Goal: Communication & Community: Answer question/provide support

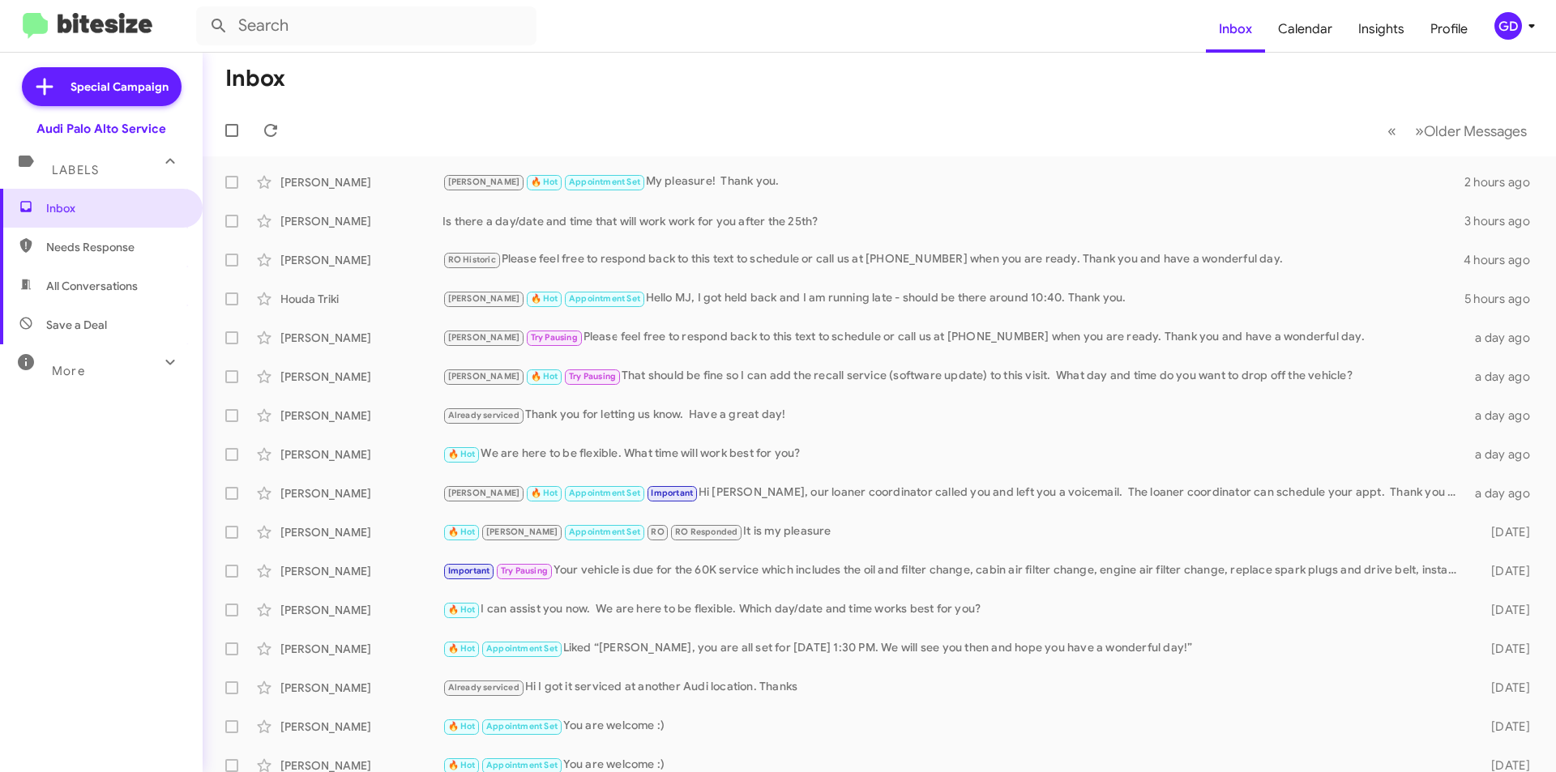
click at [111, 246] on span "Needs Response" at bounding box center [115, 247] width 138 height 16
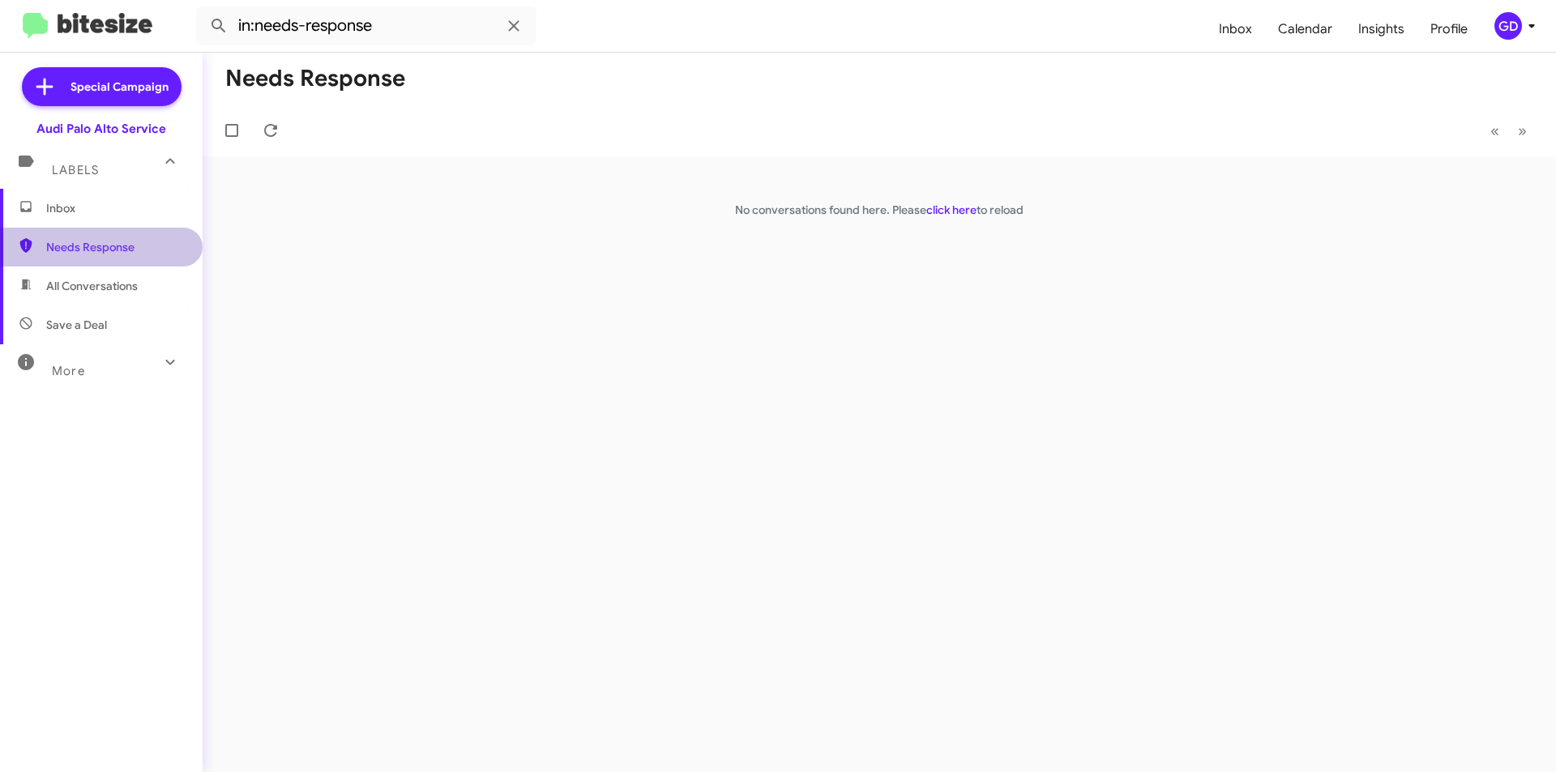
click at [111, 250] on span "Needs Response" at bounding box center [115, 247] width 138 height 16
click at [83, 288] on span "All Conversations" at bounding box center [92, 286] width 92 height 16
type input "in:all-conversations"
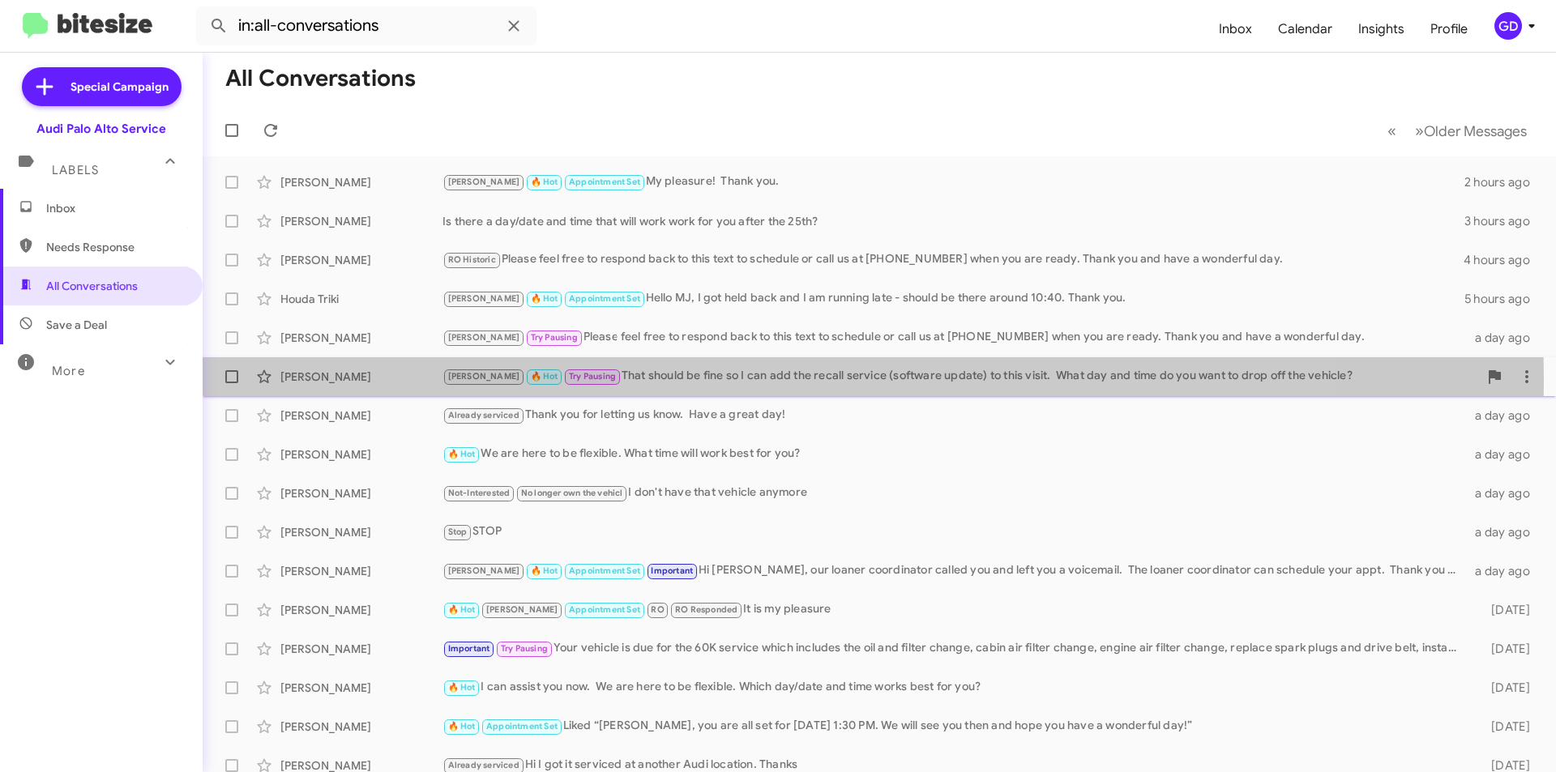
click at [307, 381] on div "[PERSON_NAME]" at bounding box center [361, 377] width 162 height 16
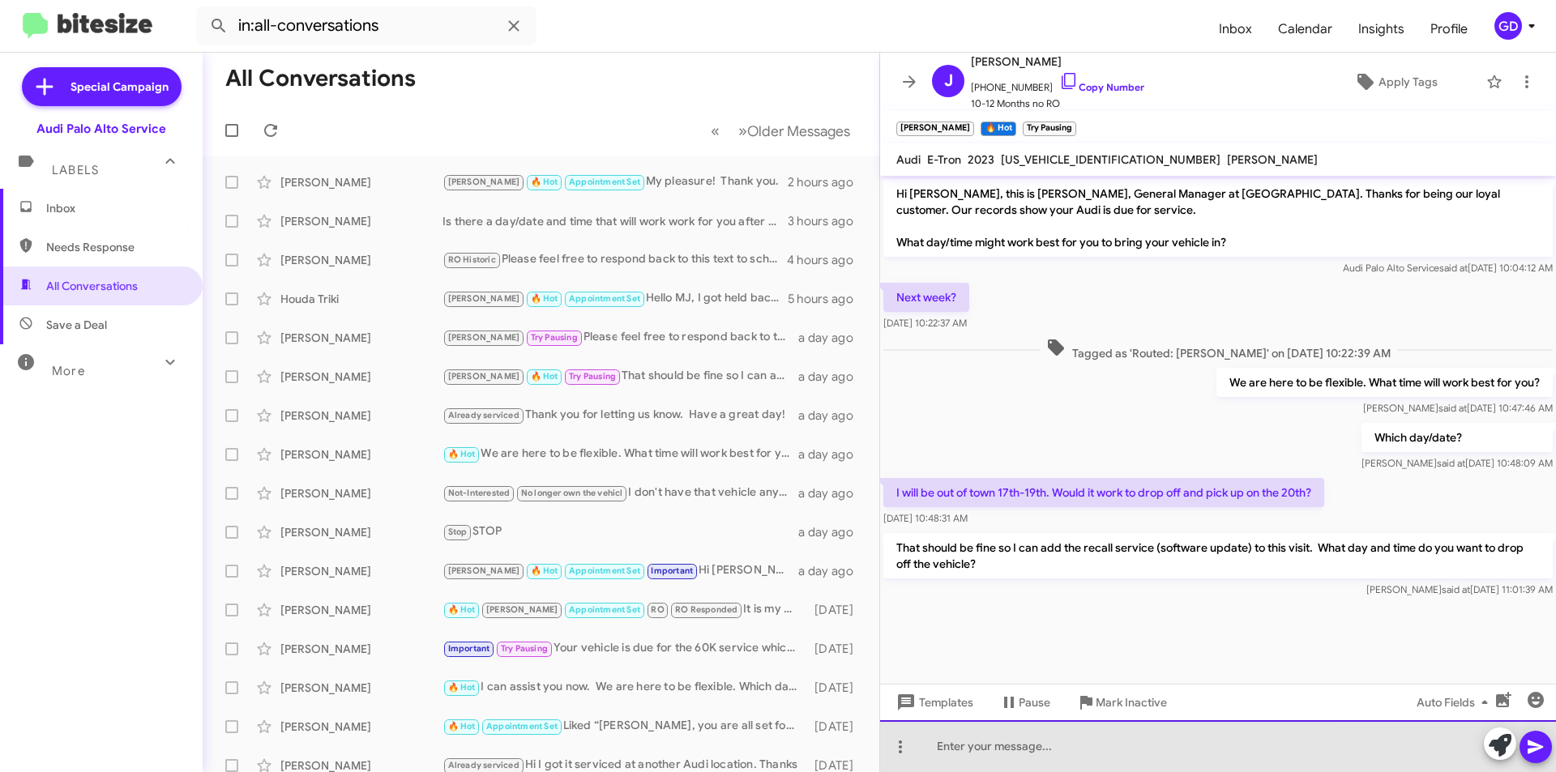
click at [931, 743] on div at bounding box center [1218, 746] width 676 height 52
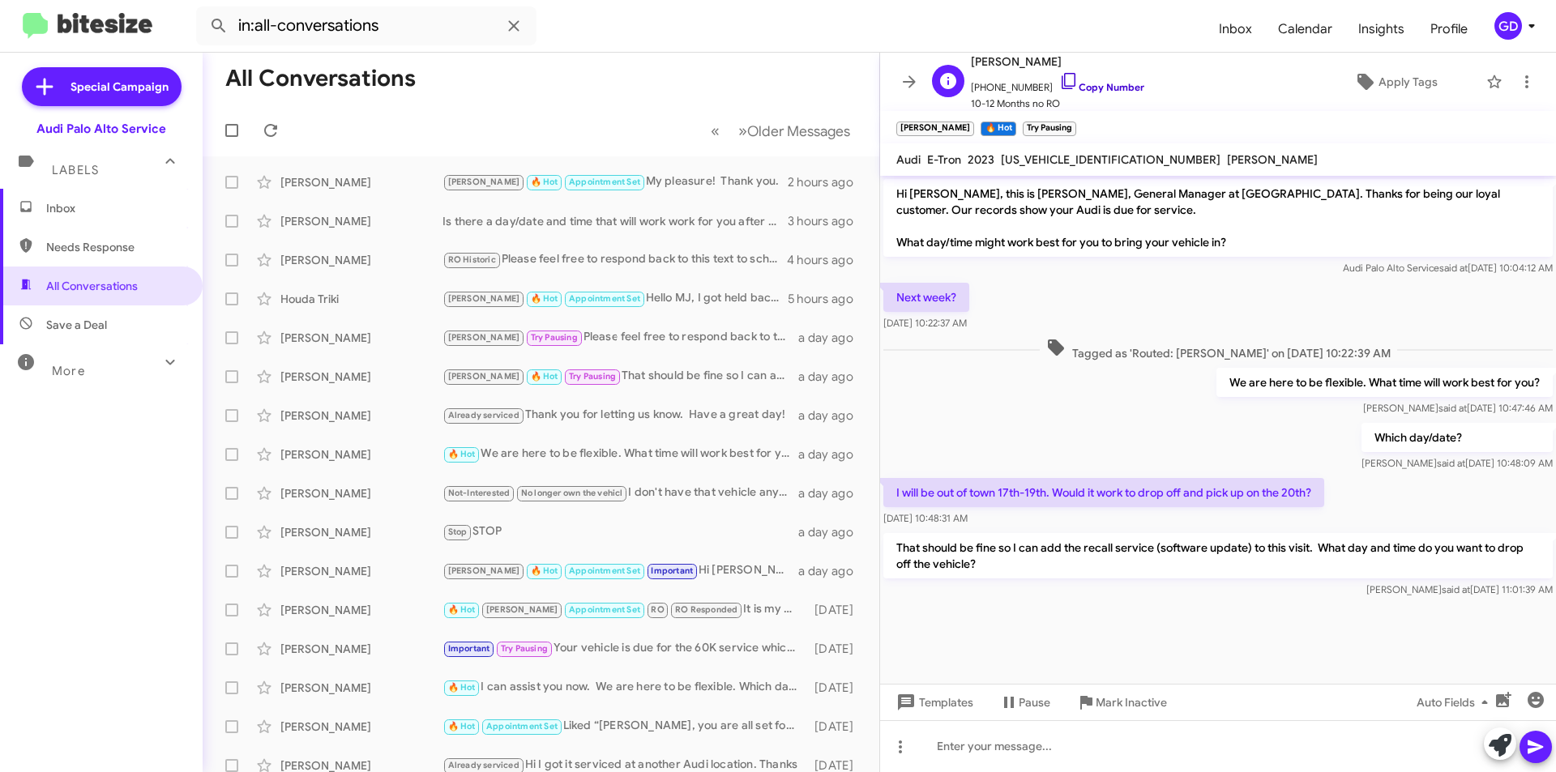
click at [1104, 87] on link "Copy Number" at bounding box center [1101, 87] width 85 height 12
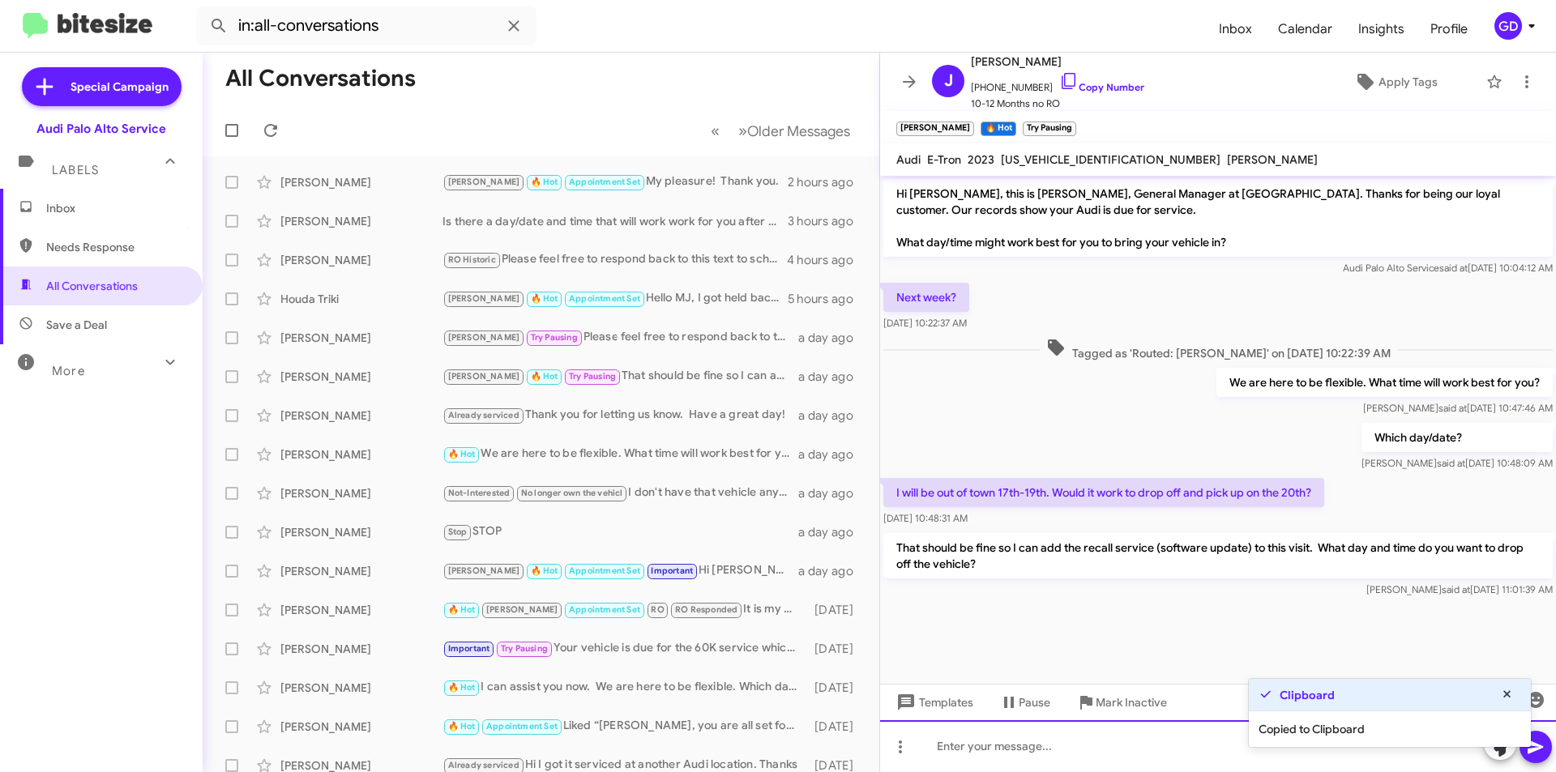
click at [980, 749] on div at bounding box center [1218, 746] width 676 height 52
click at [948, 745] on div at bounding box center [1218, 746] width 676 height 52
paste div
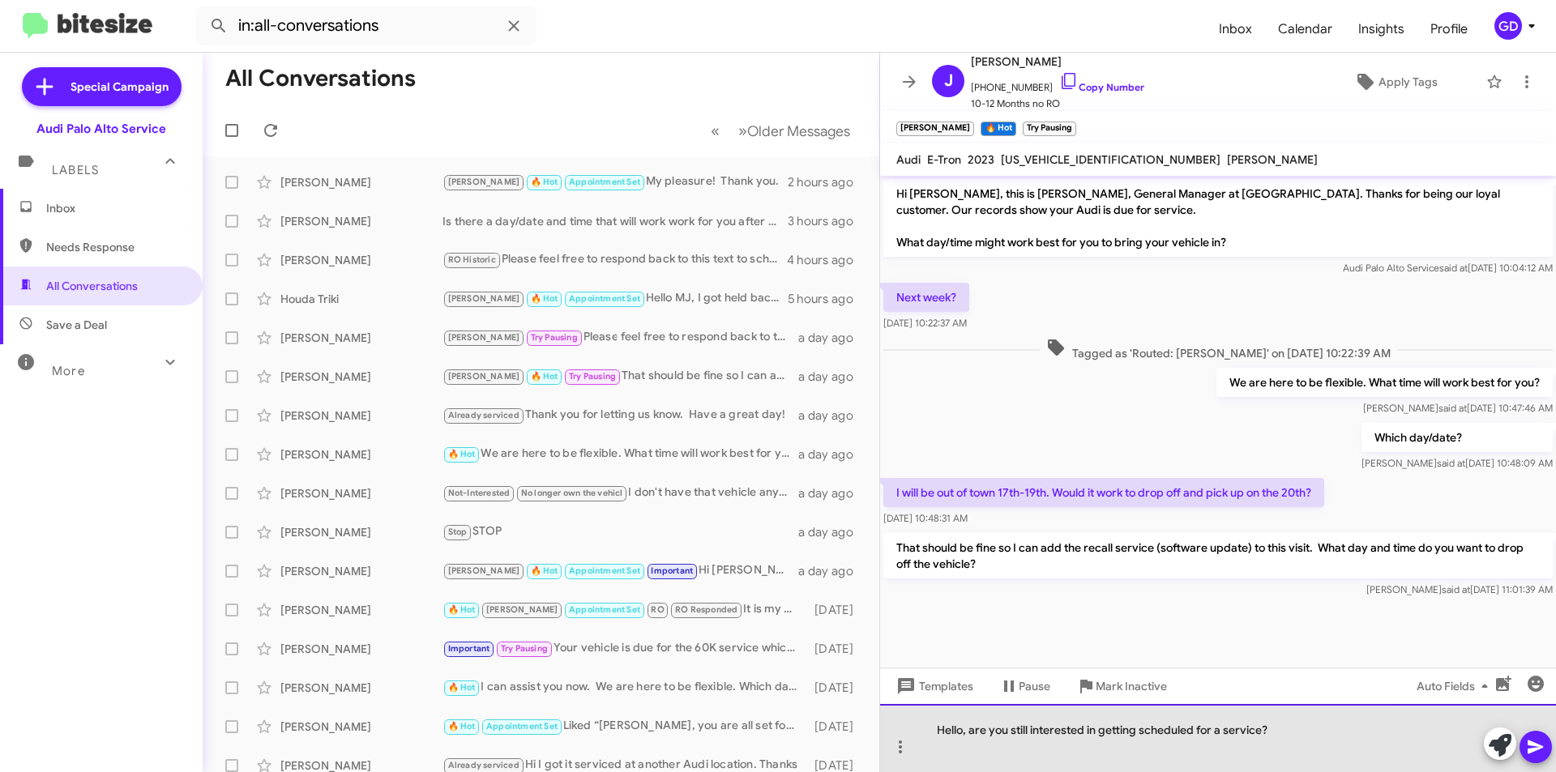
click at [959, 728] on div "Hello, are you still interested in getting scheduled for a service?" at bounding box center [1218, 738] width 676 height 68
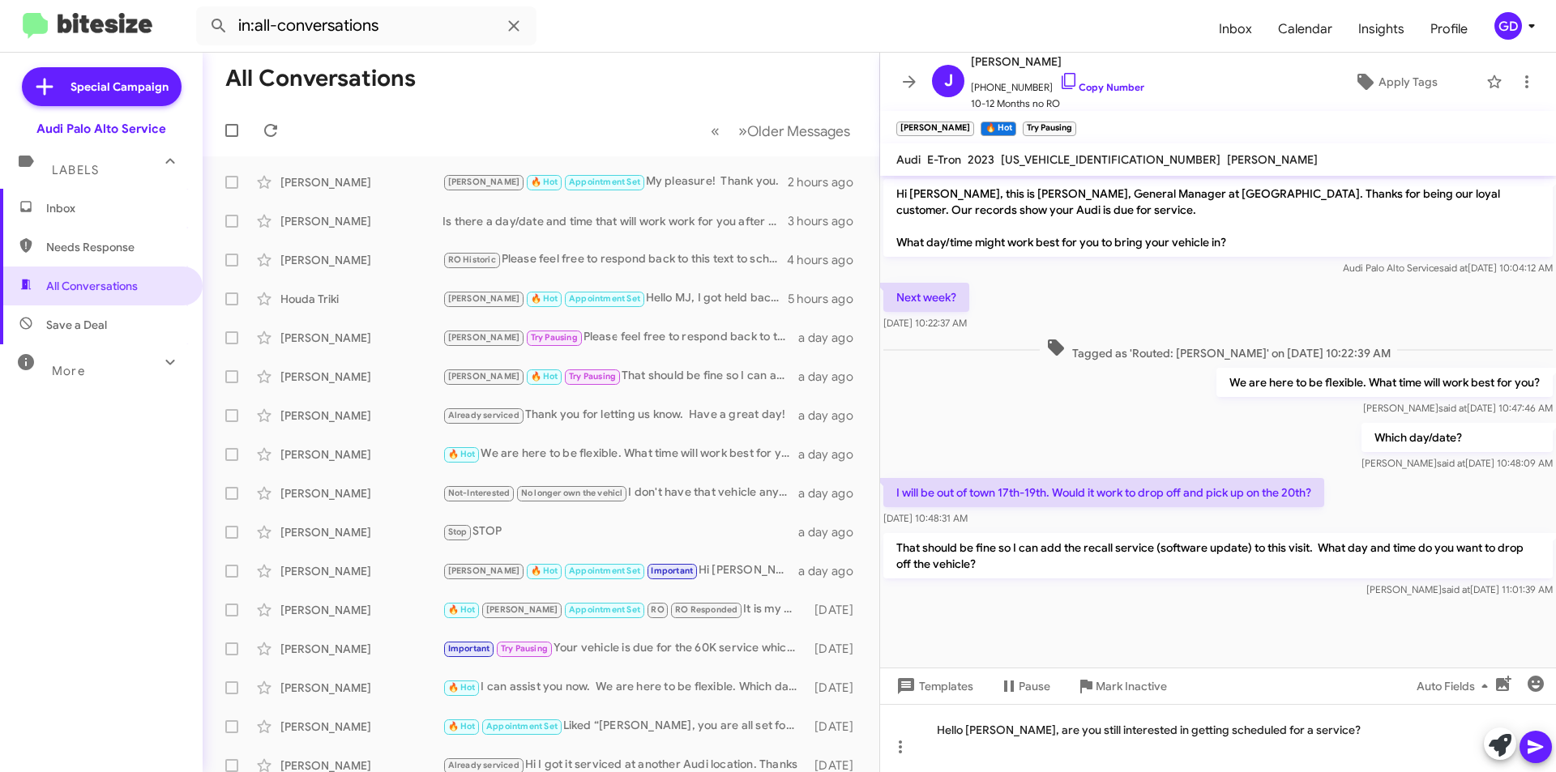
click at [1542, 743] on icon at bounding box center [1535, 746] width 19 height 19
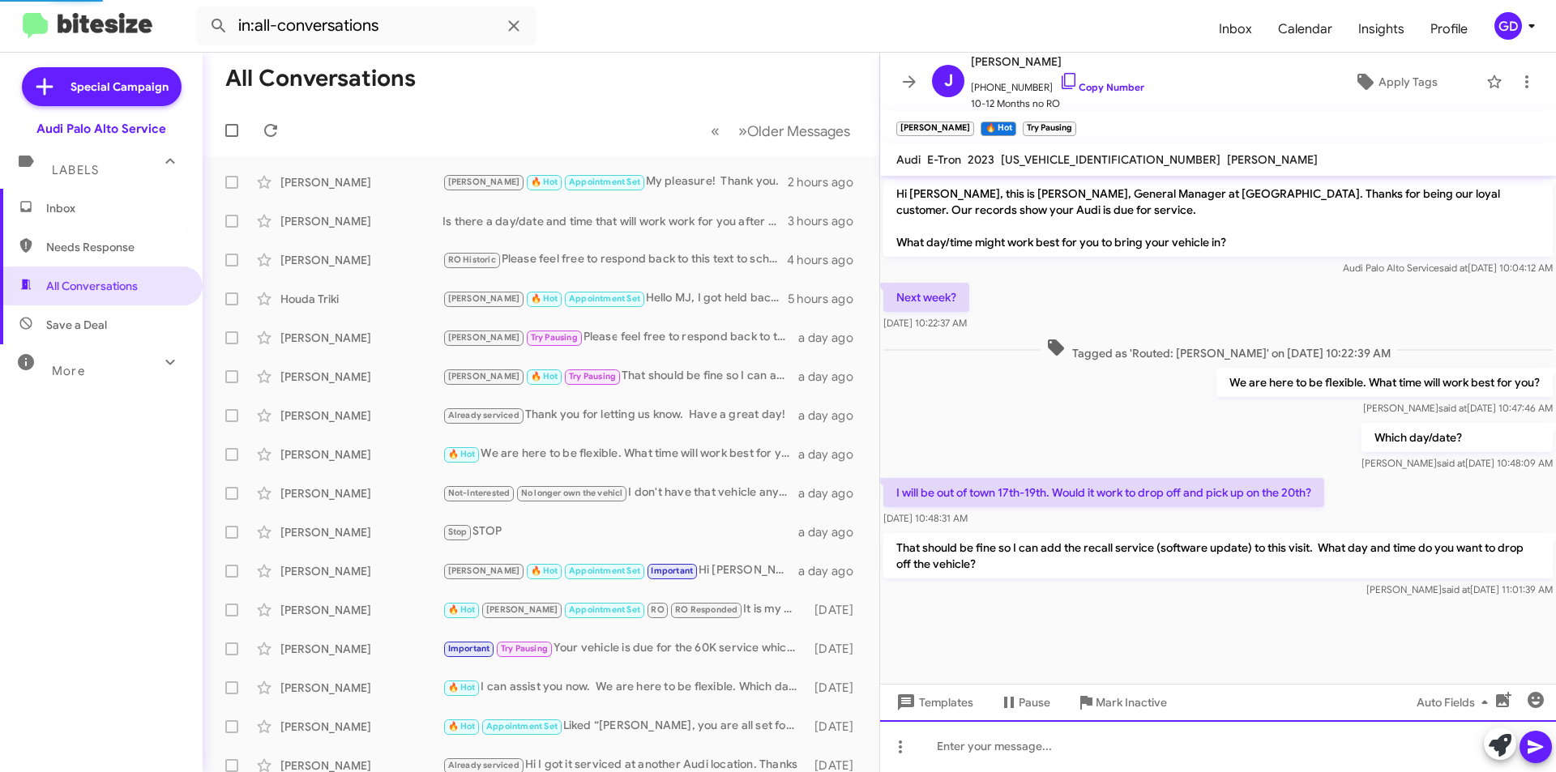
scroll to position [5, 0]
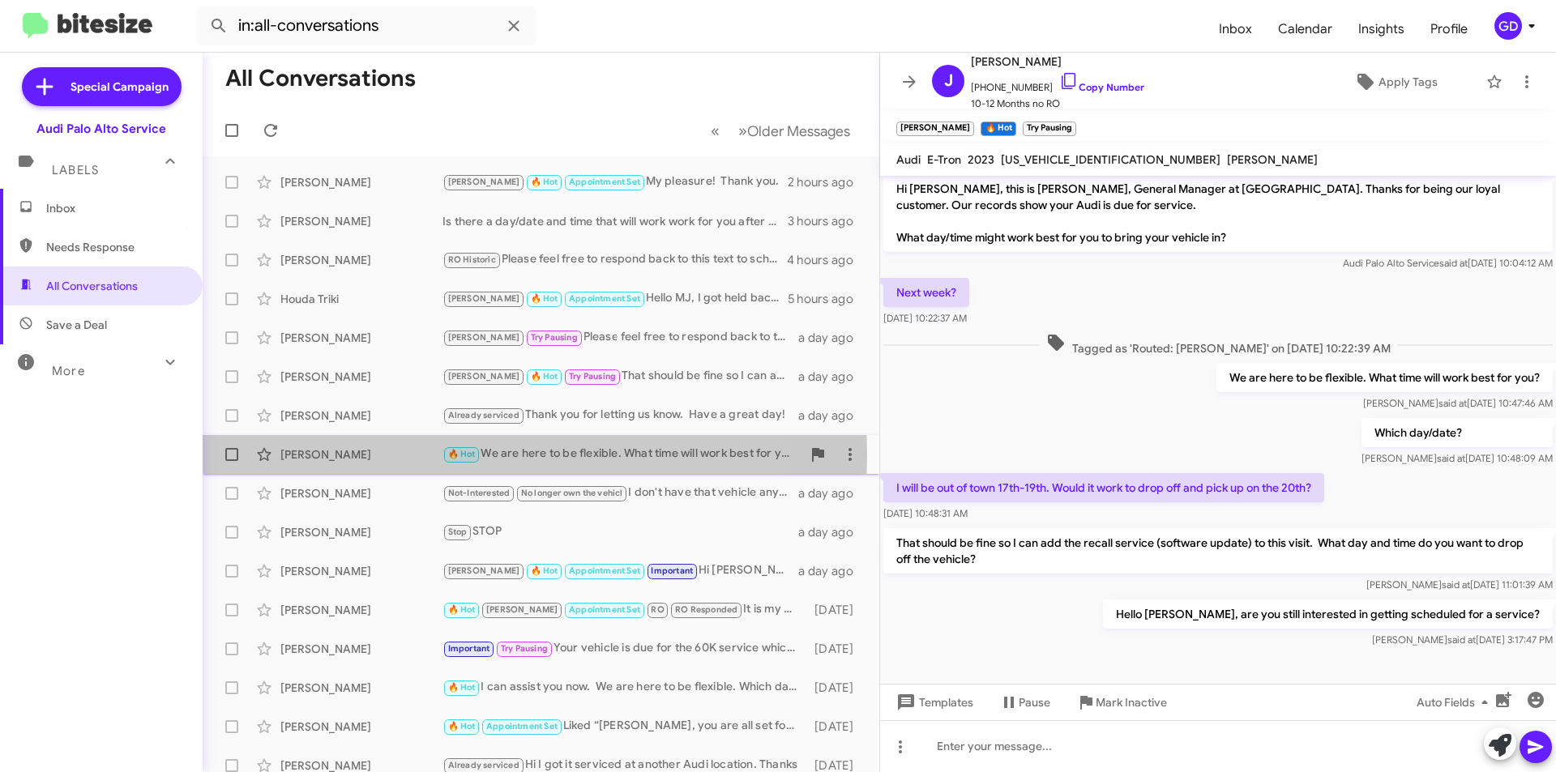
click at [311, 455] on div "[PERSON_NAME]" at bounding box center [361, 454] width 162 height 16
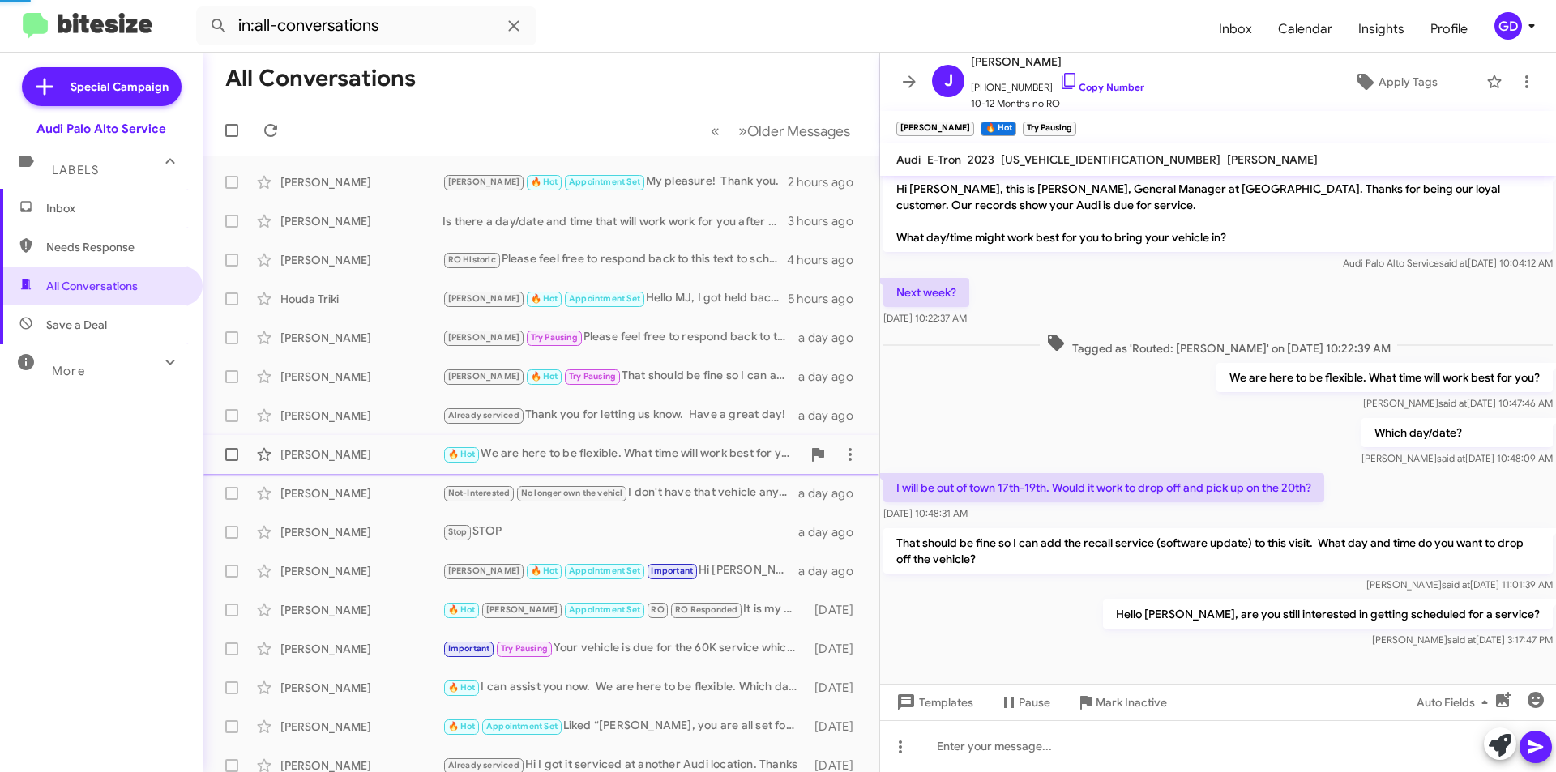
scroll to position [310, 0]
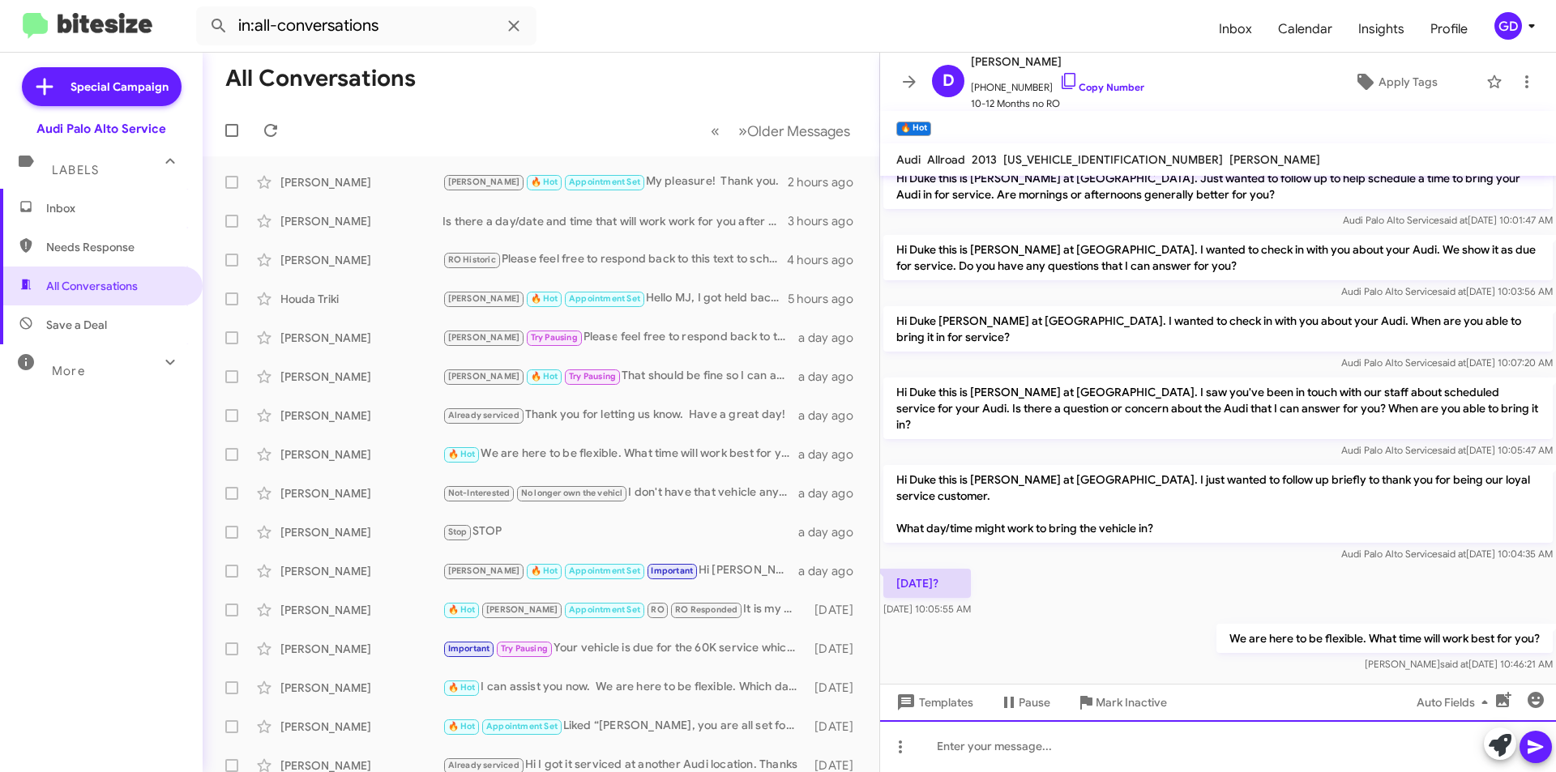
click at [952, 749] on div at bounding box center [1218, 746] width 676 height 52
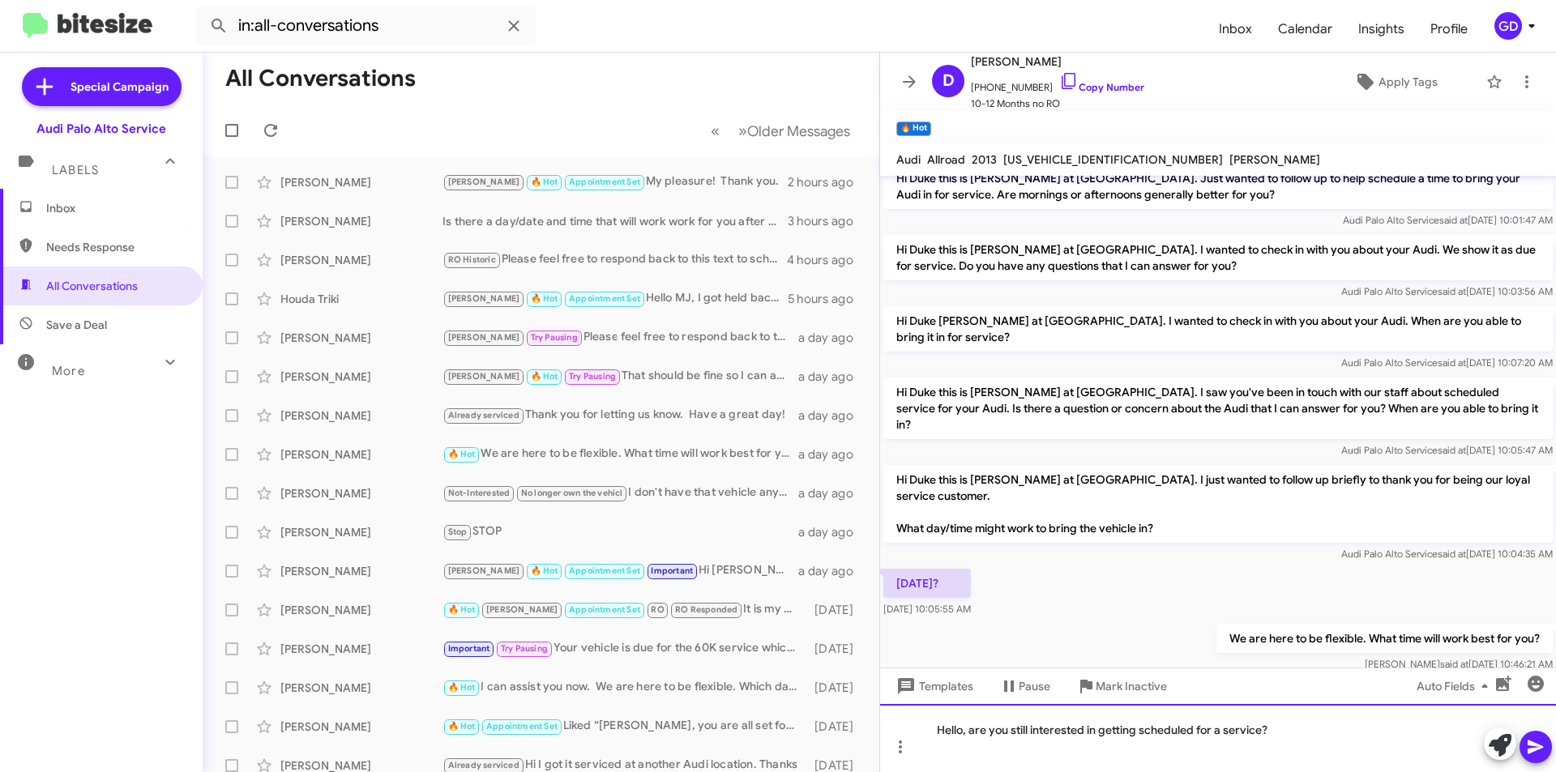
click at [962, 732] on div "Hello, are you still interested in getting scheduled for a service?" at bounding box center [1218, 738] width 676 height 68
click at [1531, 750] on icon at bounding box center [1534, 748] width 15 height 14
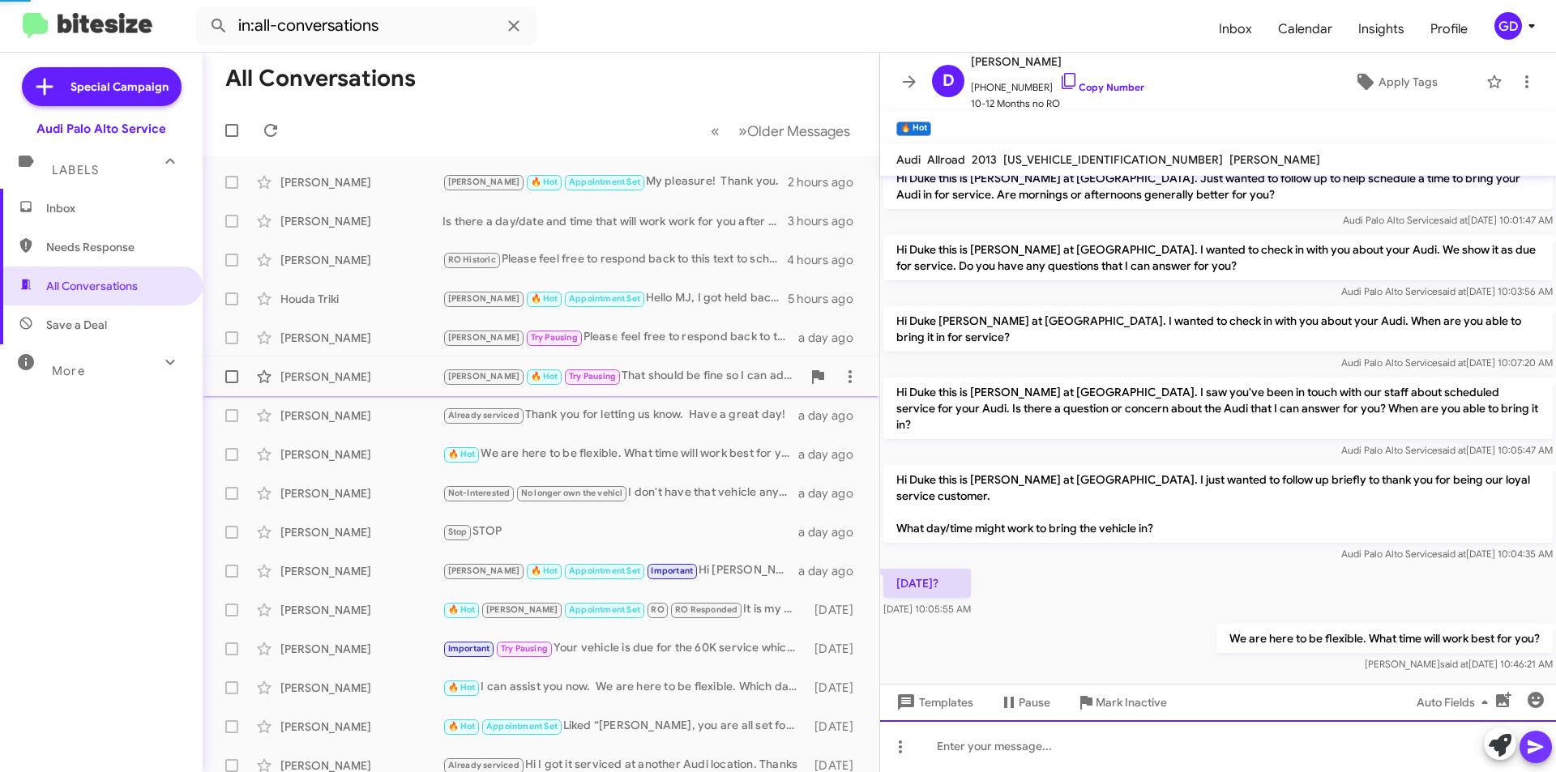
scroll to position [0, 0]
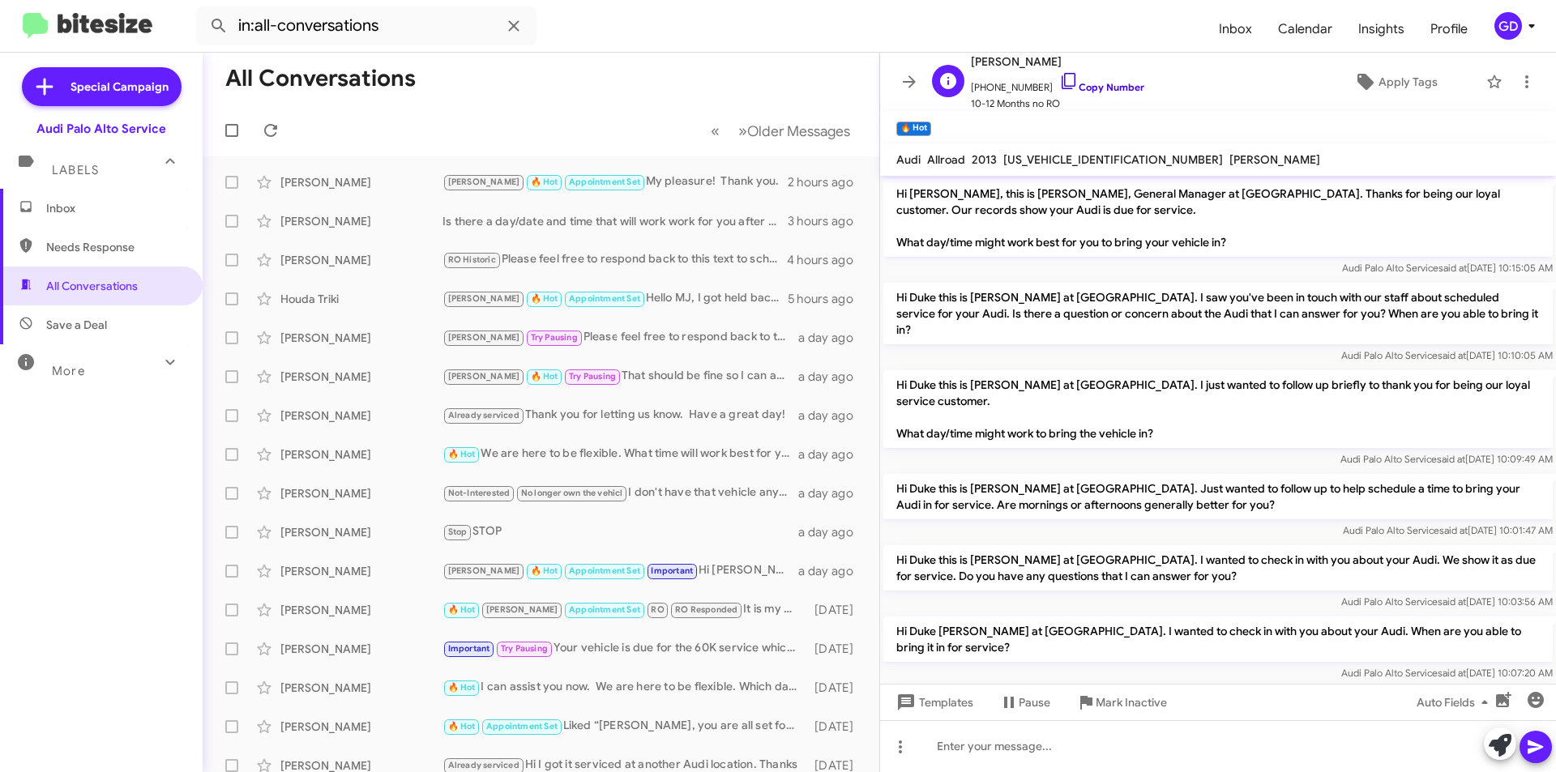
click at [1095, 86] on link "Copy Number" at bounding box center [1101, 87] width 85 height 12
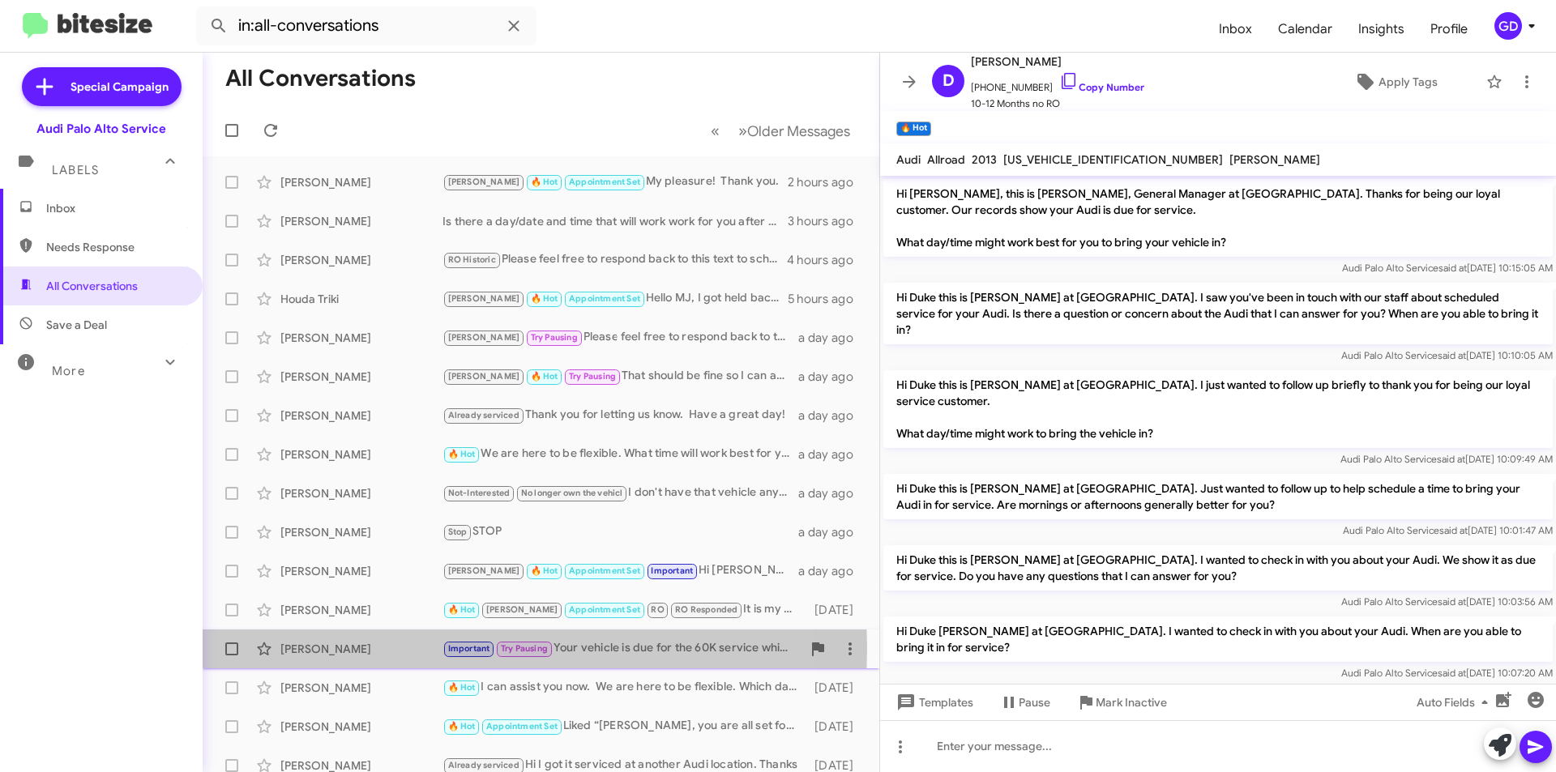
click at [326, 648] on div "[PERSON_NAME]" at bounding box center [361, 649] width 162 height 16
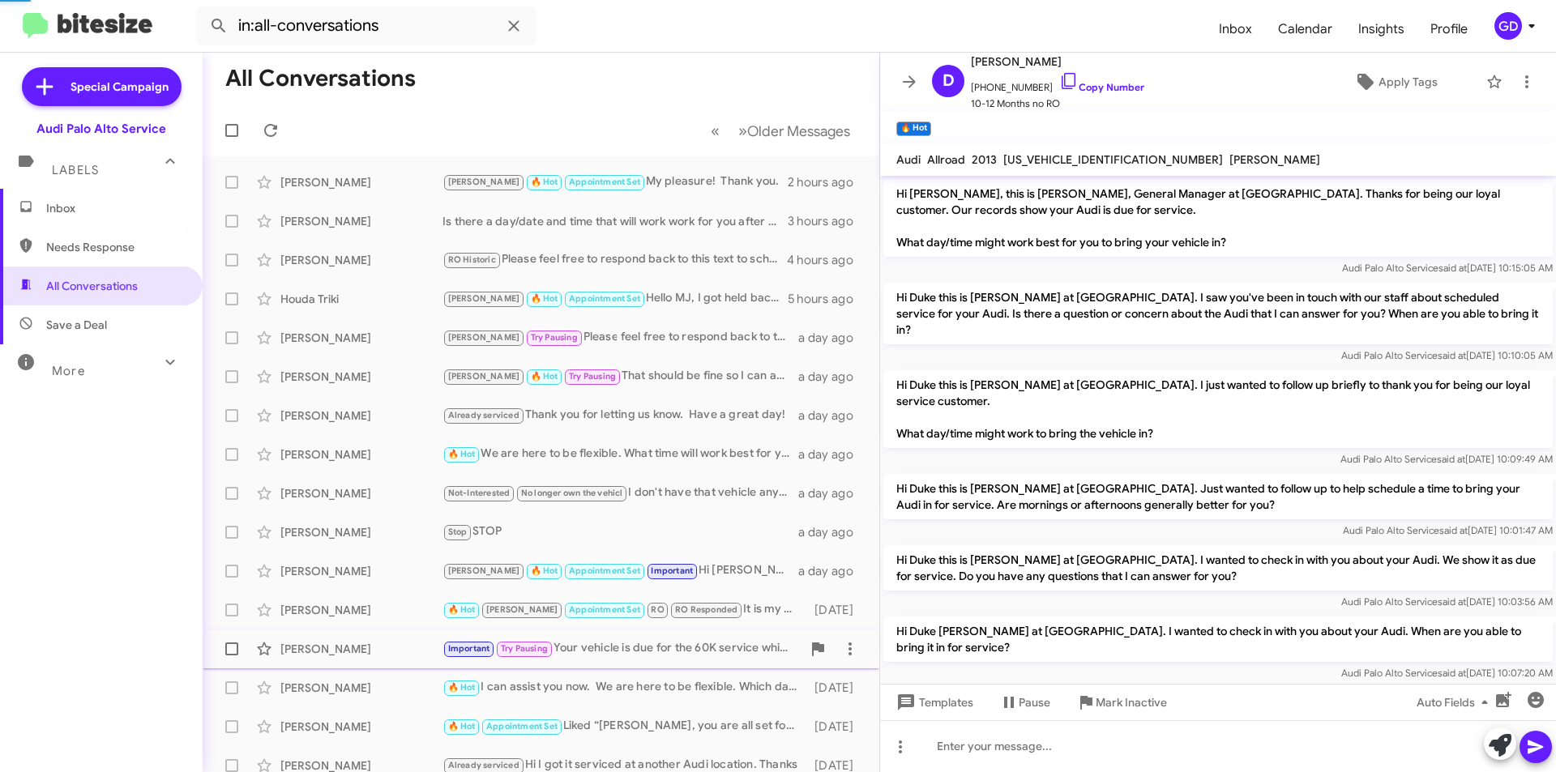
scroll to position [374, 0]
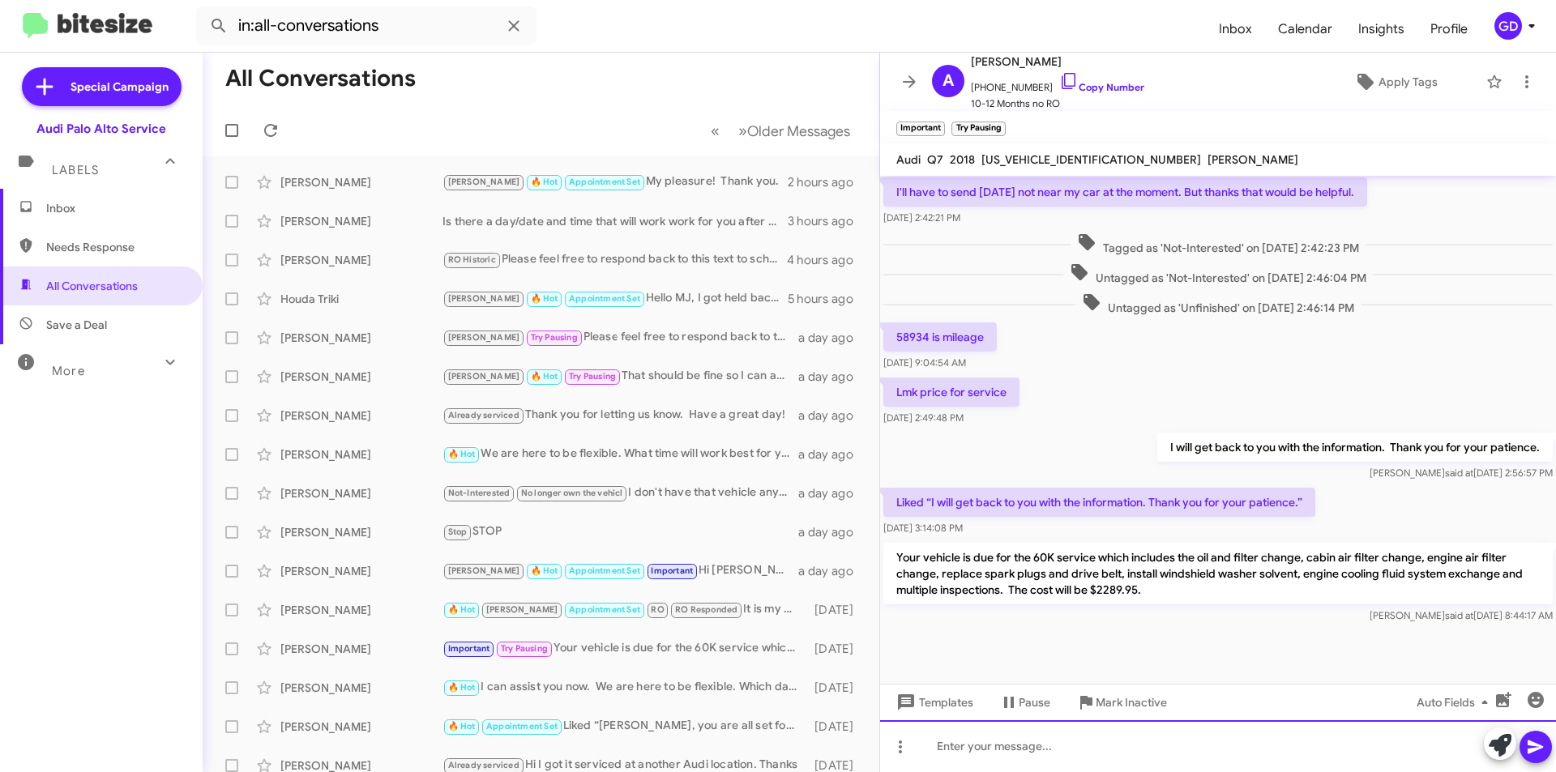
click at [935, 747] on div at bounding box center [1218, 746] width 676 height 52
click at [942, 746] on div at bounding box center [1218, 746] width 676 height 52
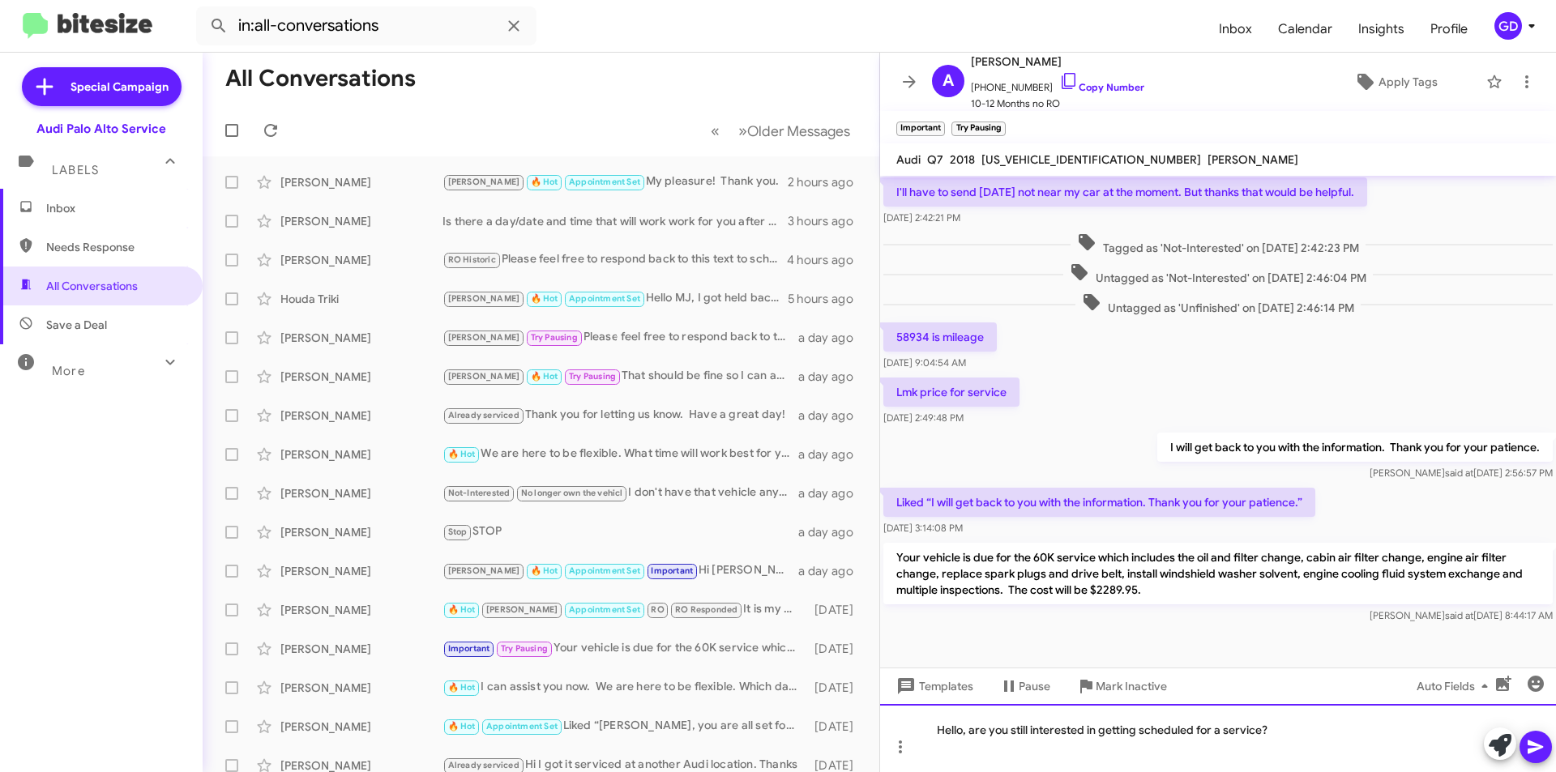
click at [963, 730] on div "Hello, are you still interested in getting scheduled for a service?" at bounding box center [1218, 738] width 676 height 68
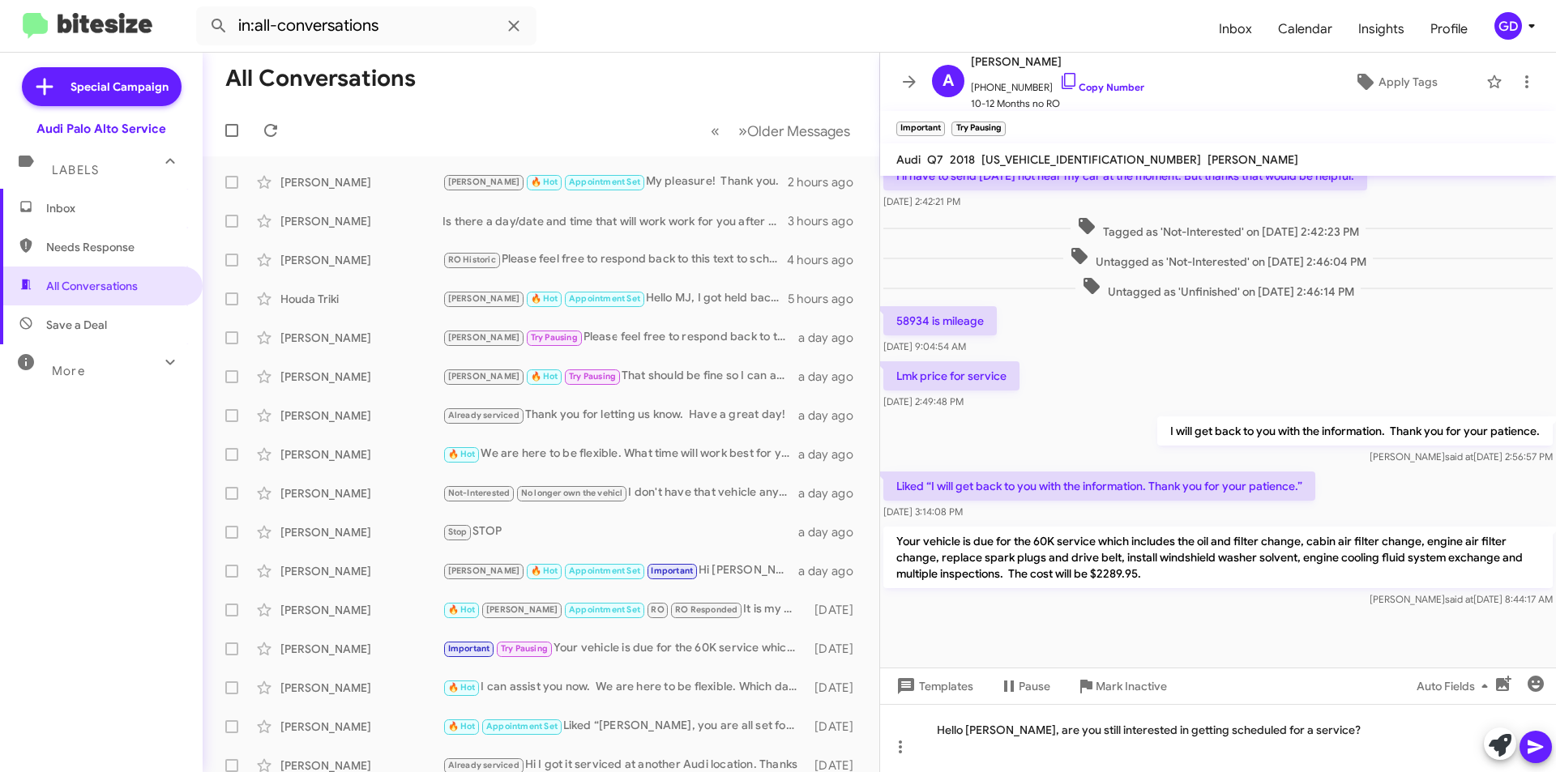
click at [1532, 742] on icon at bounding box center [1534, 748] width 15 height 14
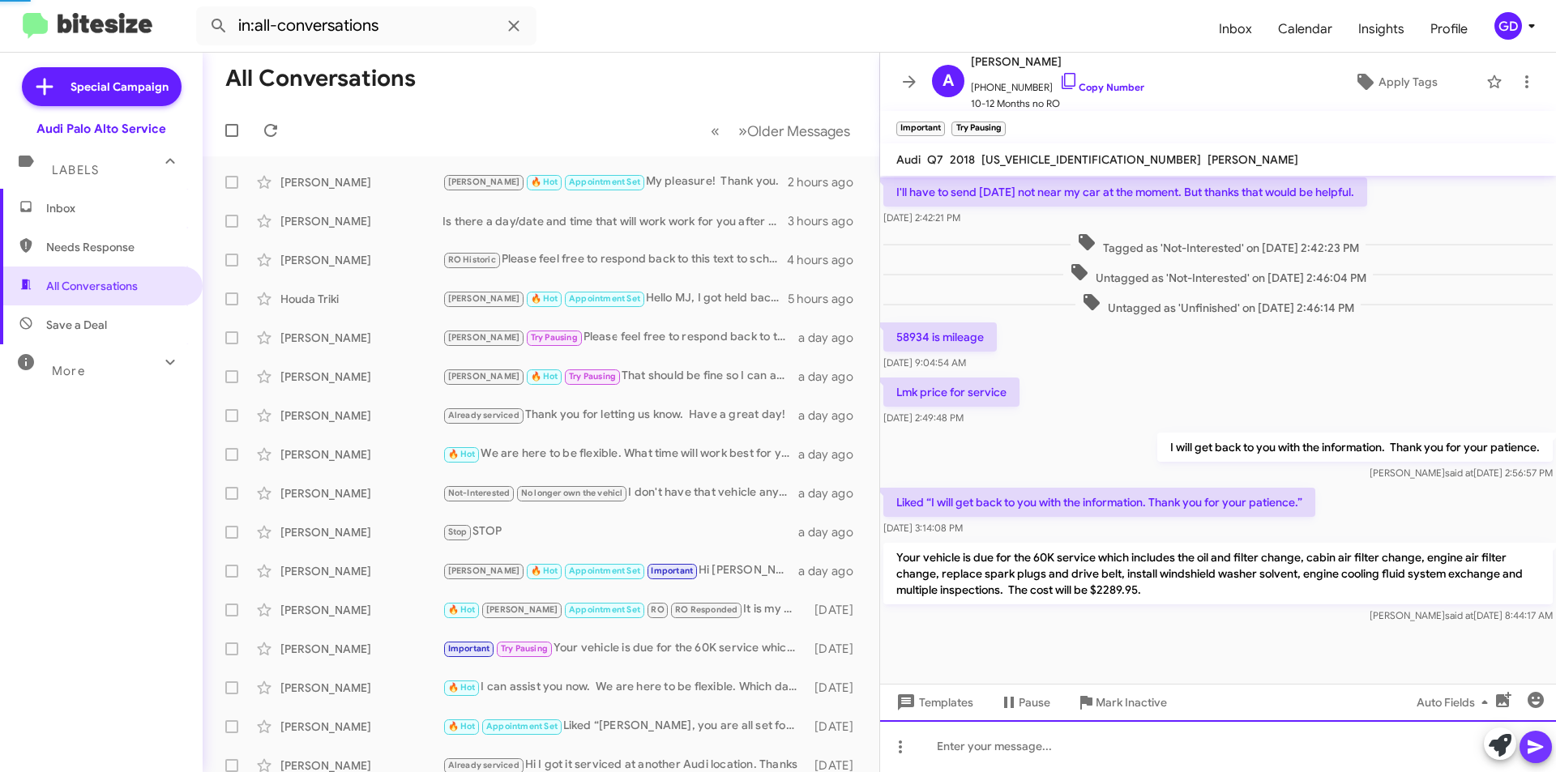
scroll to position [0, 0]
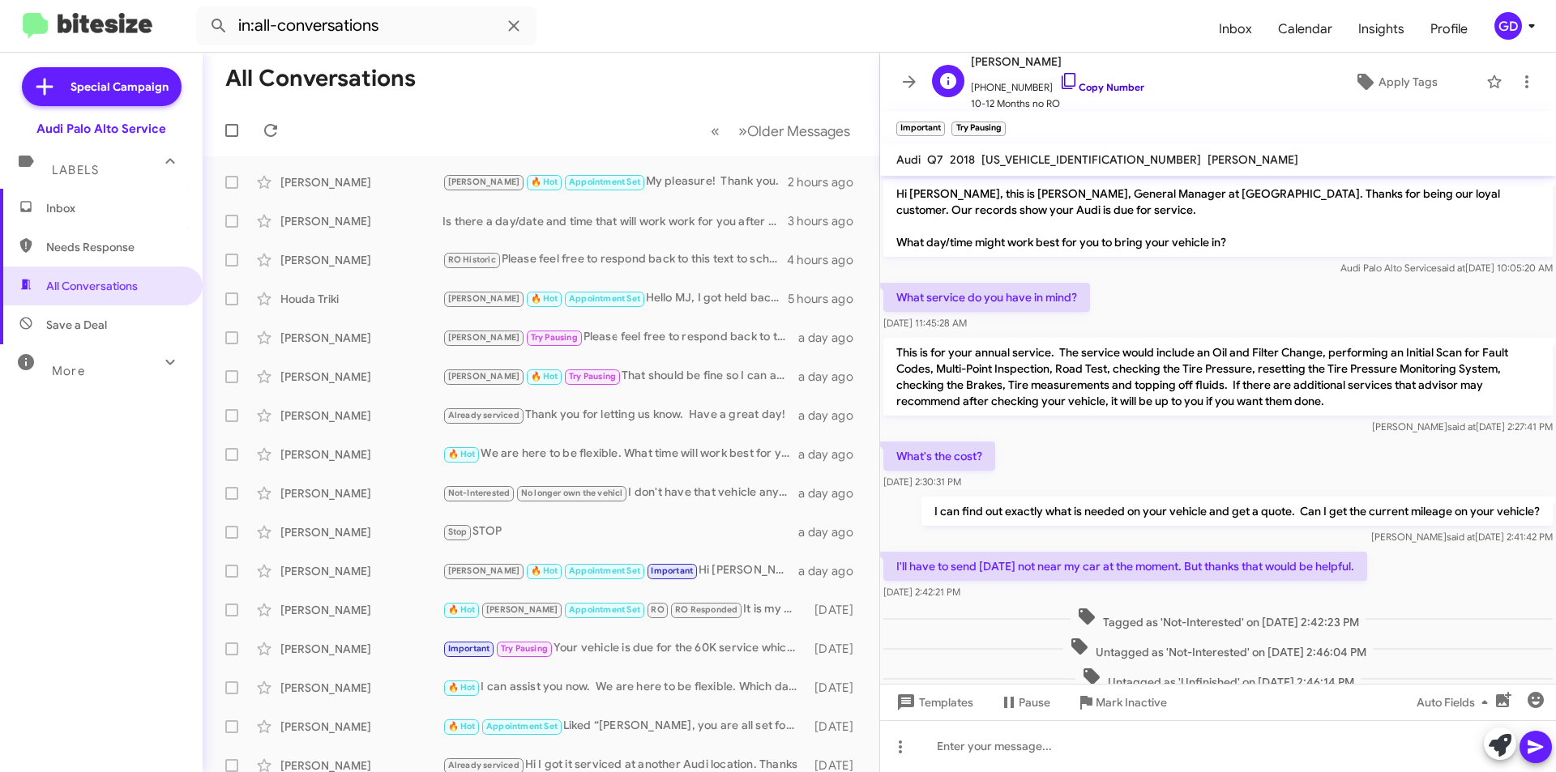
click at [1081, 86] on link "Copy Number" at bounding box center [1101, 87] width 85 height 12
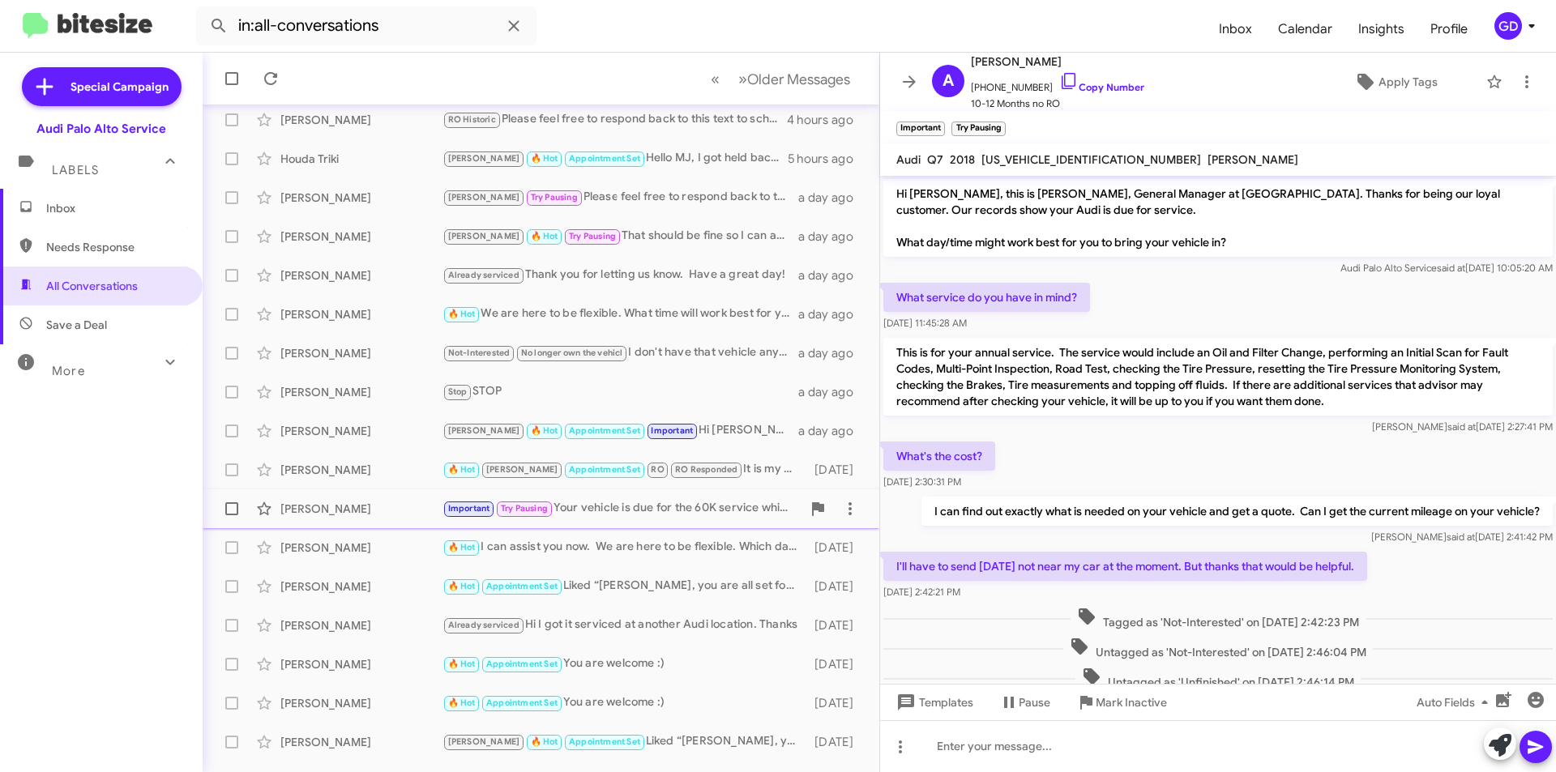
scroll to position [162, 0]
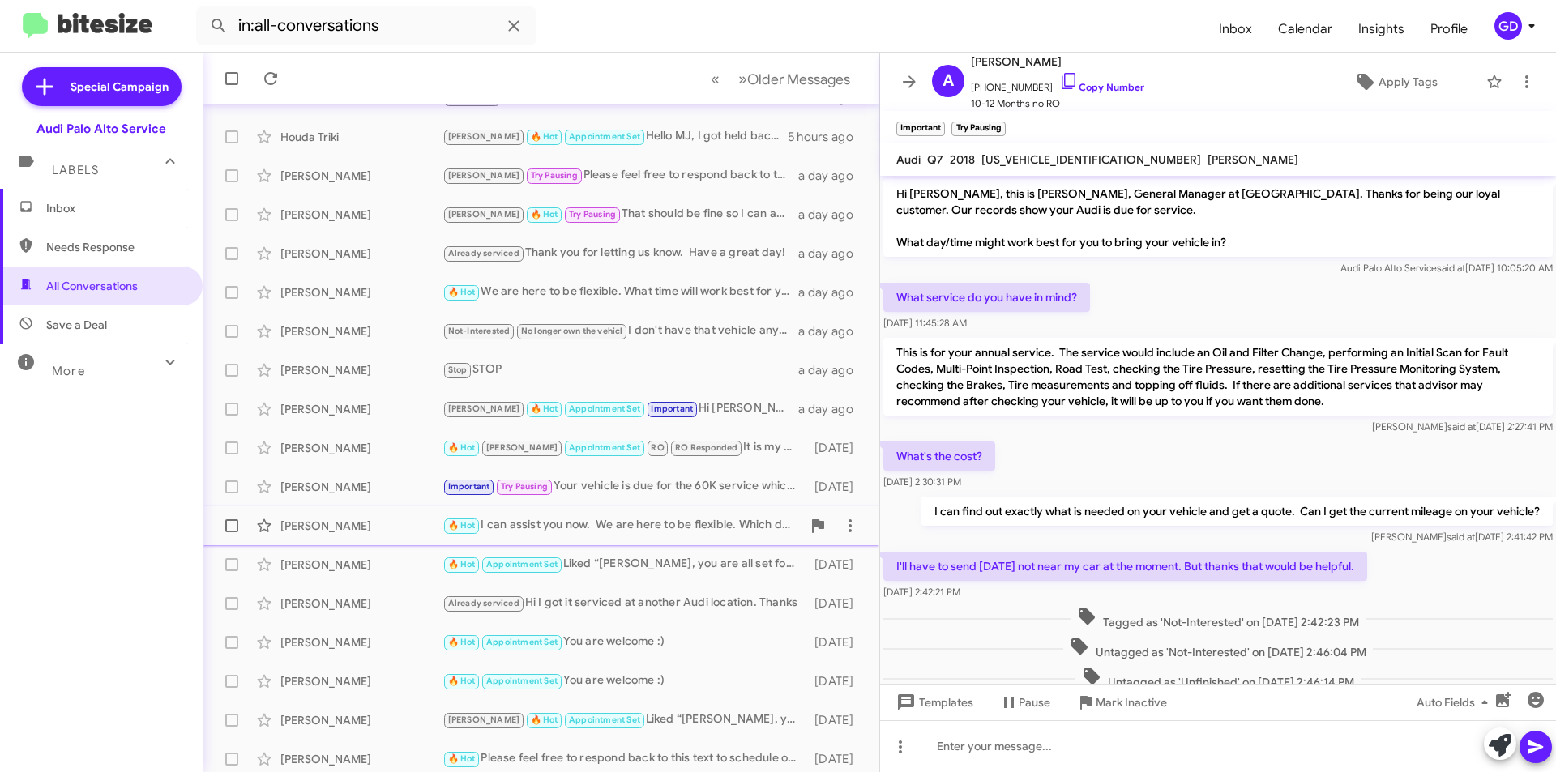
click at [629, 526] on div "🔥 Hot I can assist you now. We are here to be flexible. Which day/date and time…" at bounding box center [621, 525] width 359 height 19
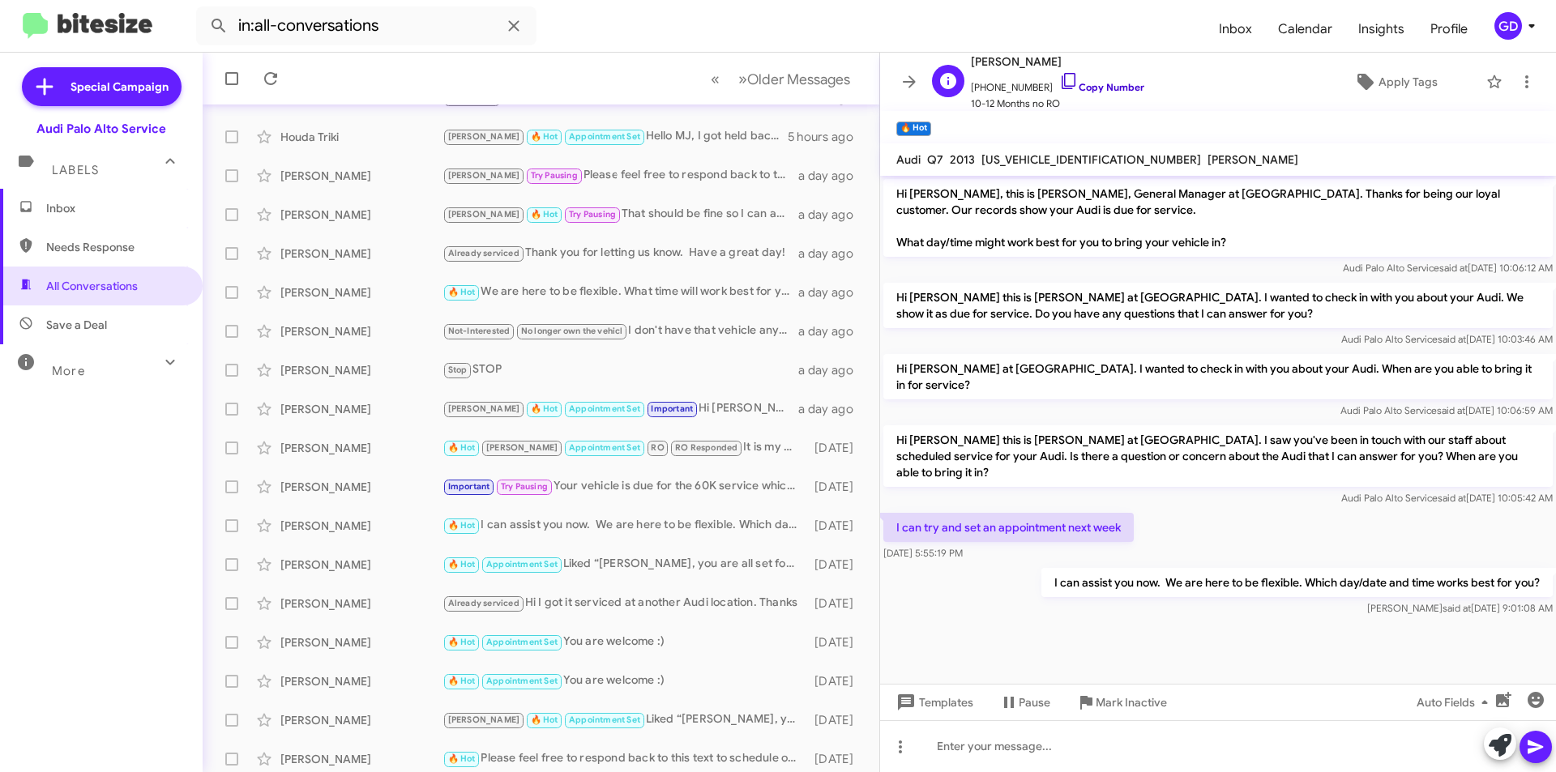
click at [1099, 82] on link "Copy Number" at bounding box center [1101, 87] width 85 height 12
drag, startPoint x: 972, startPoint y: 746, endPoint x: 1003, endPoint y: 746, distance: 31.6
click at [972, 746] on div at bounding box center [1218, 746] width 676 height 52
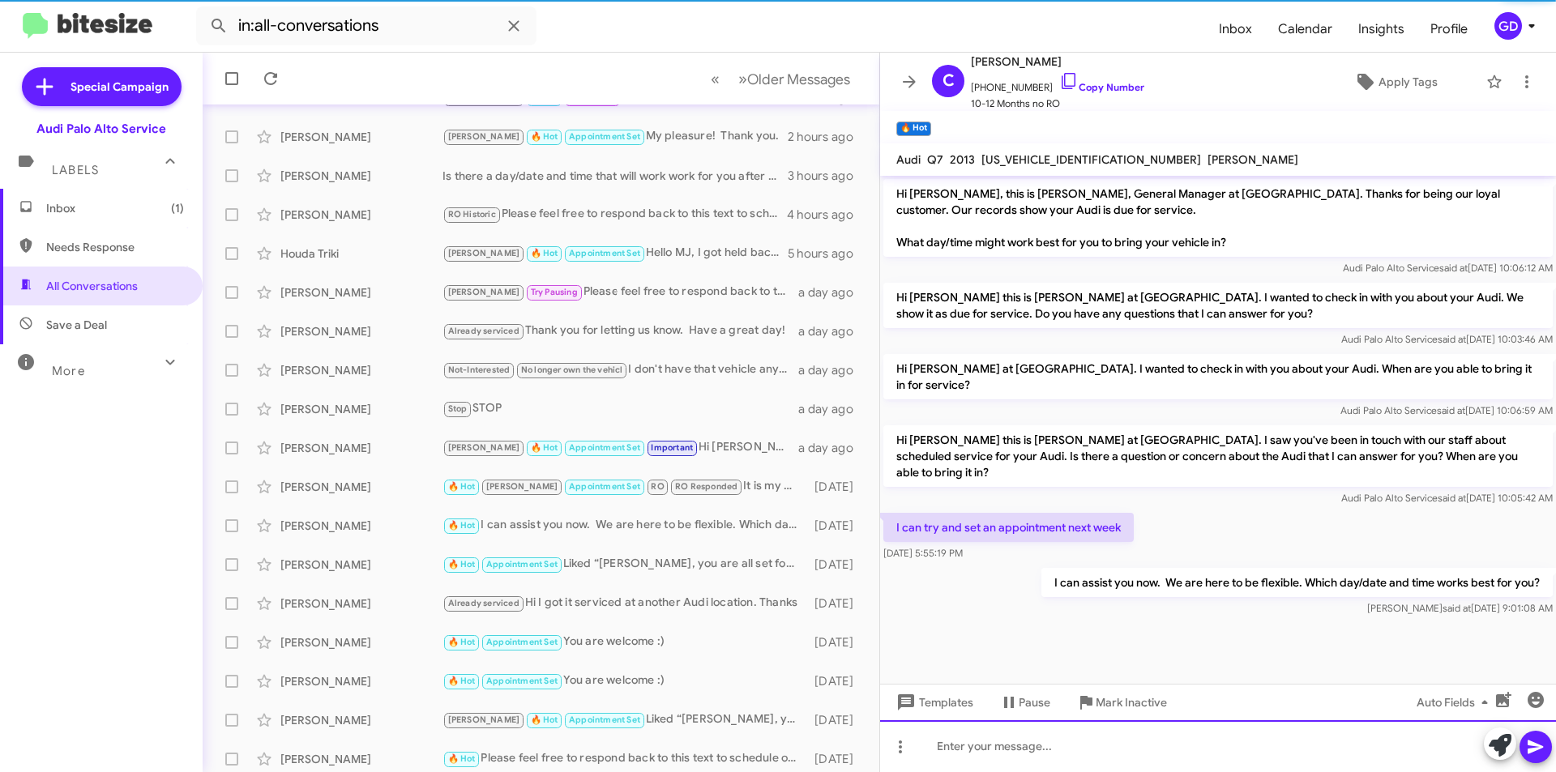
scroll to position [169, 0]
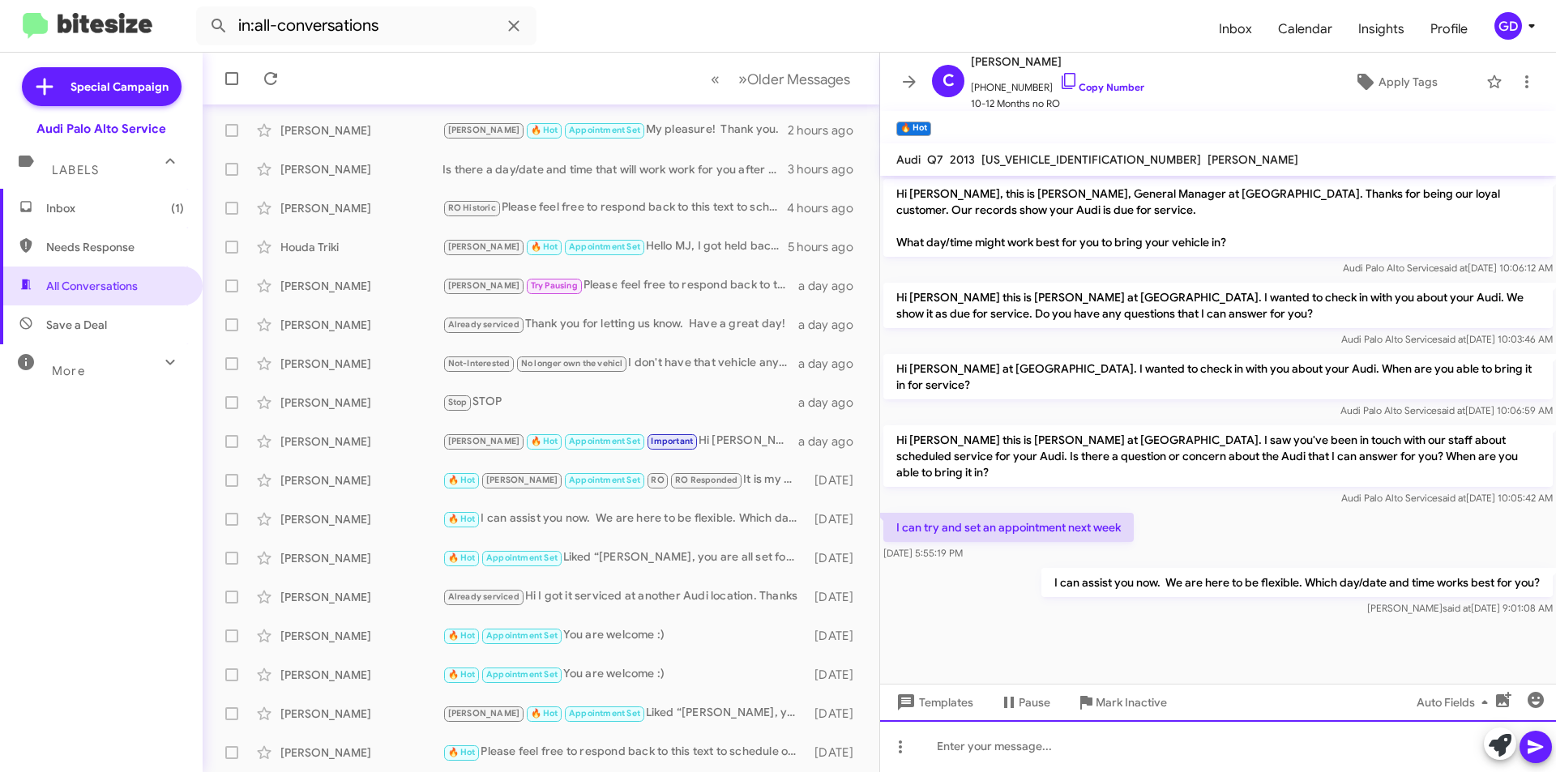
click at [955, 750] on div at bounding box center [1218, 746] width 676 height 52
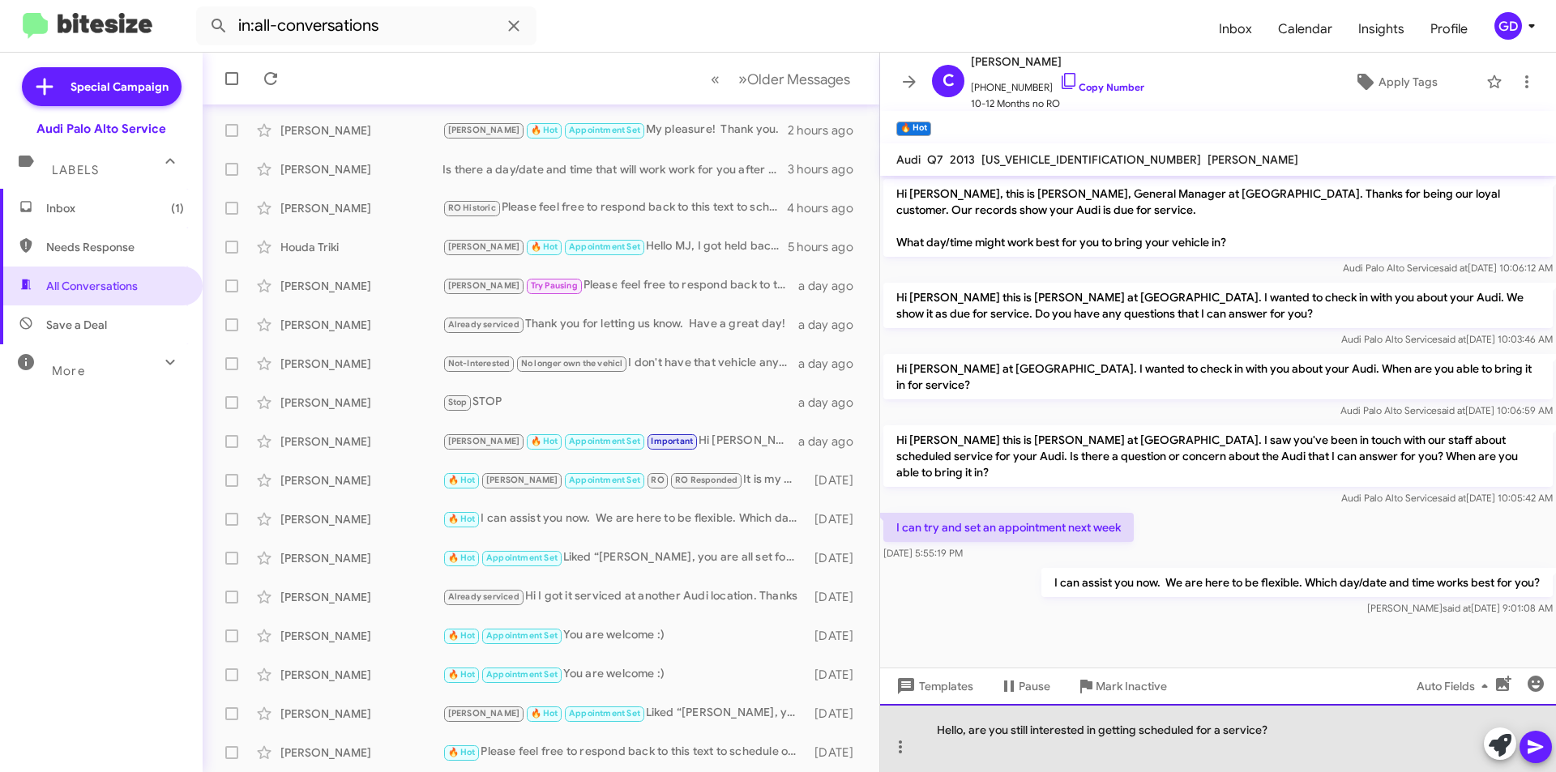
click at [963, 730] on div "Hello, are you still interested in getting scheduled for a service?" at bounding box center [1218, 738] width 676 height 68
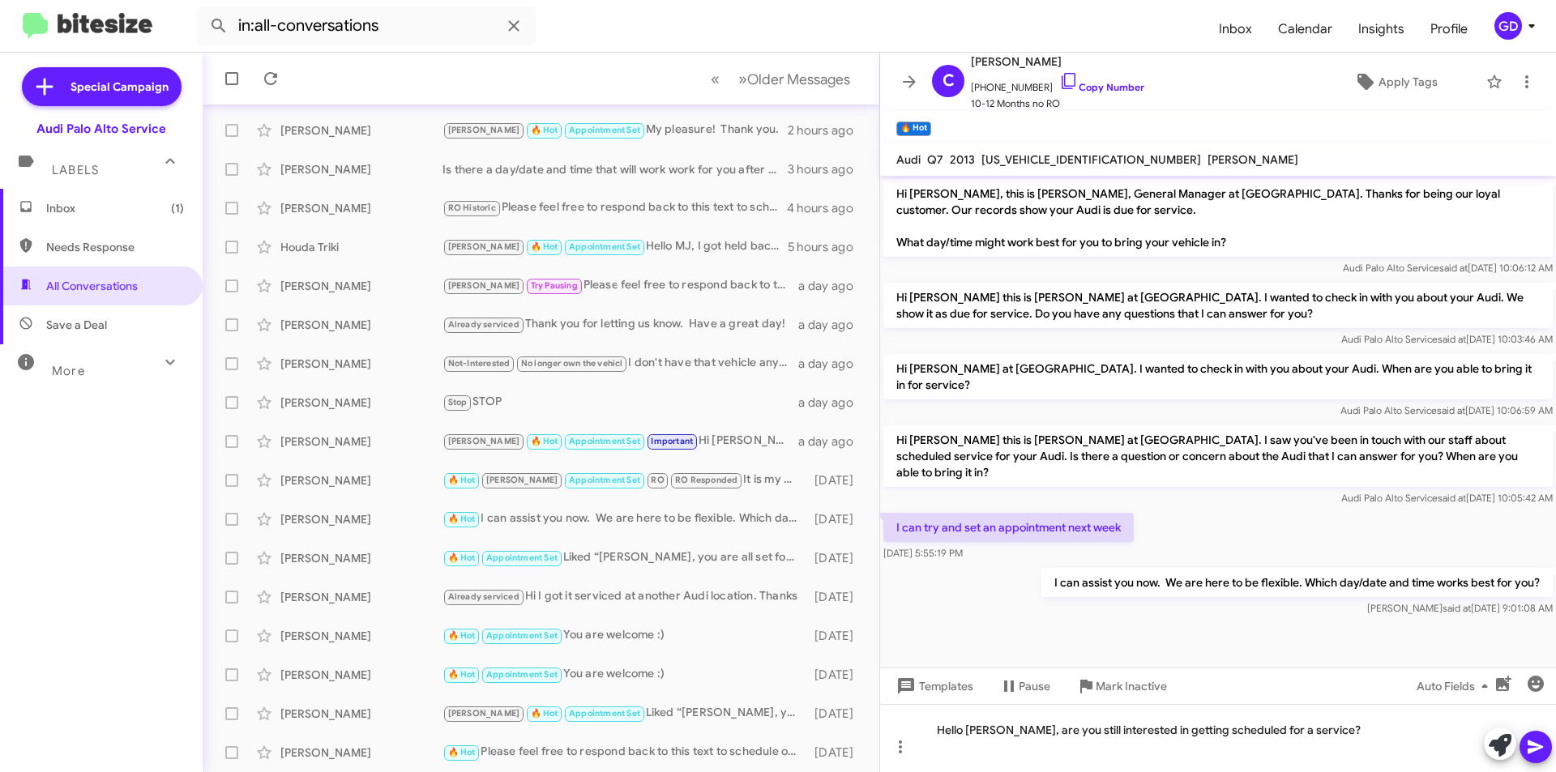
click at [1540, 749] on icon at bounding box center [1534, 748] width 15 height 14
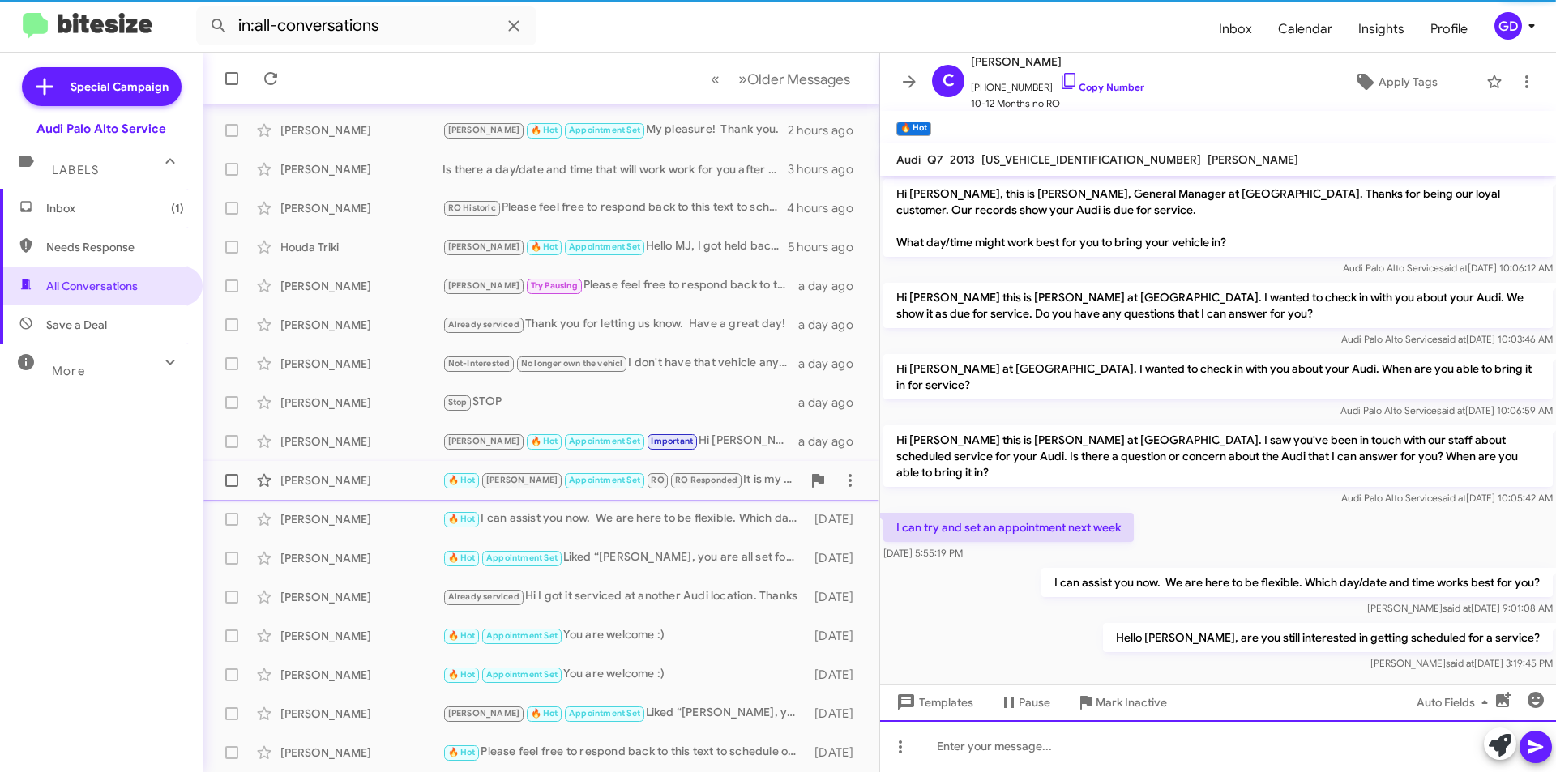
scroll to position [3, 0]
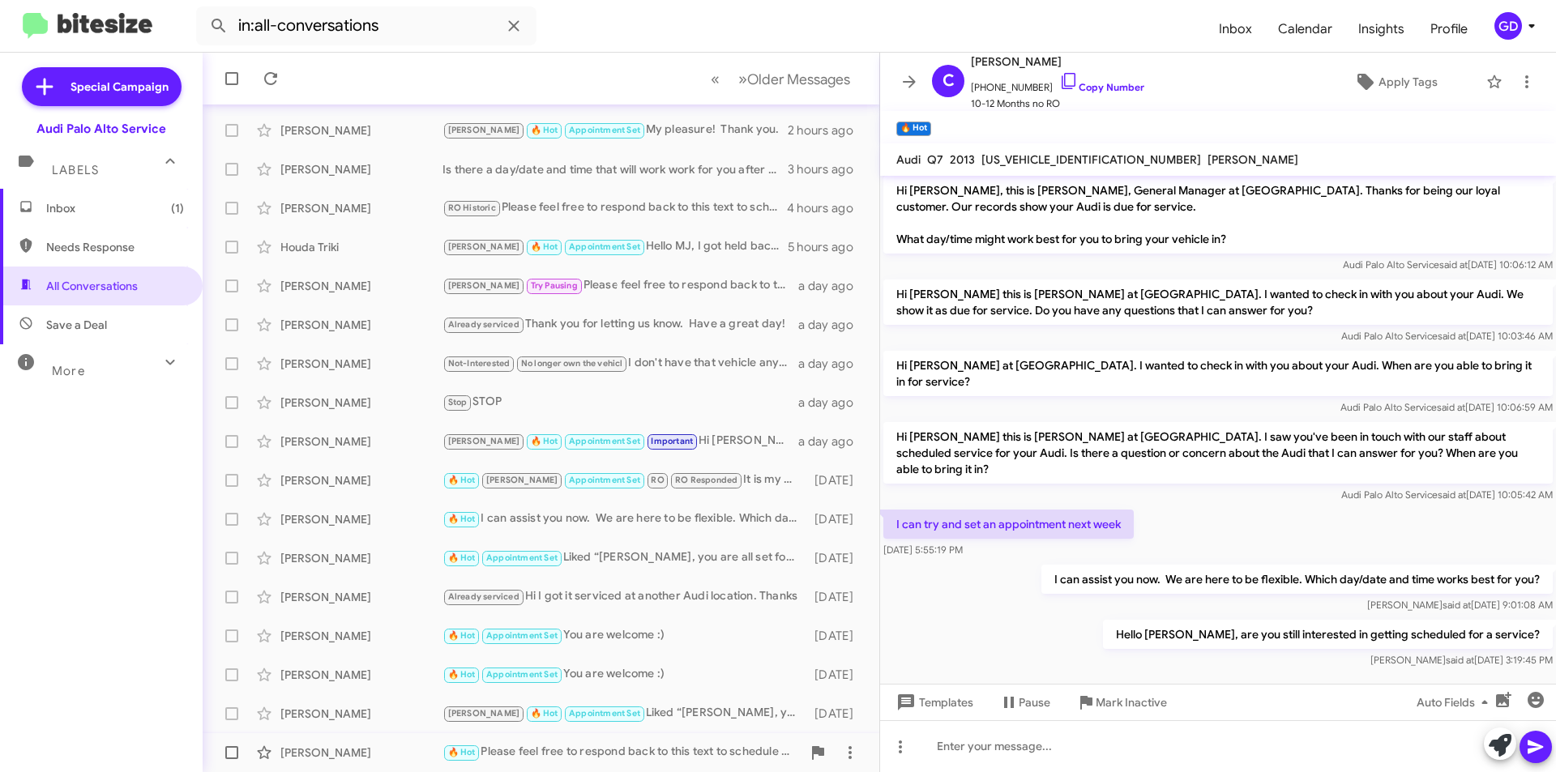
click at [311, 743] on div "[PERSON_NAME] 🔥 Hot Please feel free to respond back to this text to schedule o…" at bounding box center [541, 753] width 651 height 32
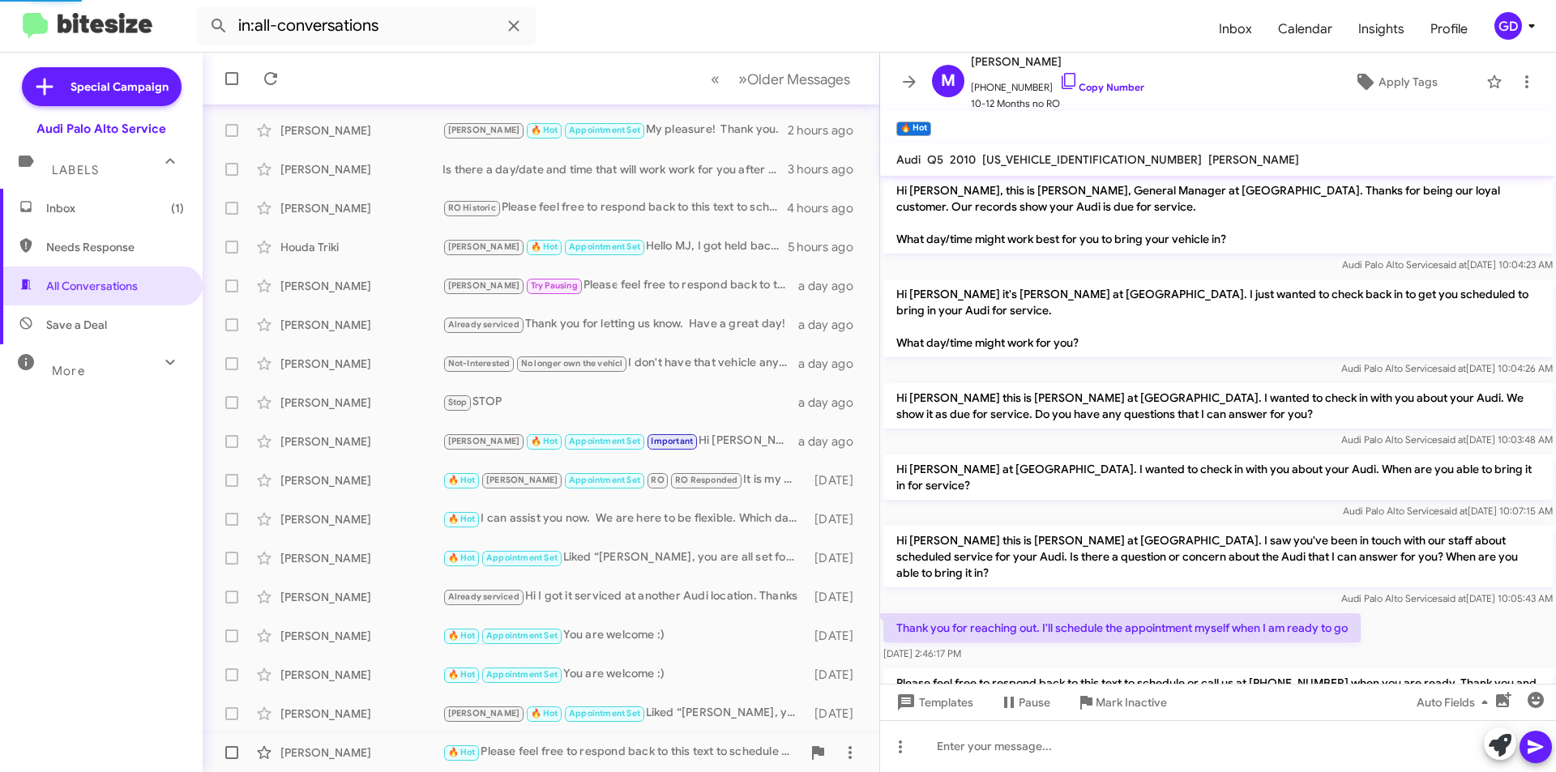
scroll to position [68, 0]
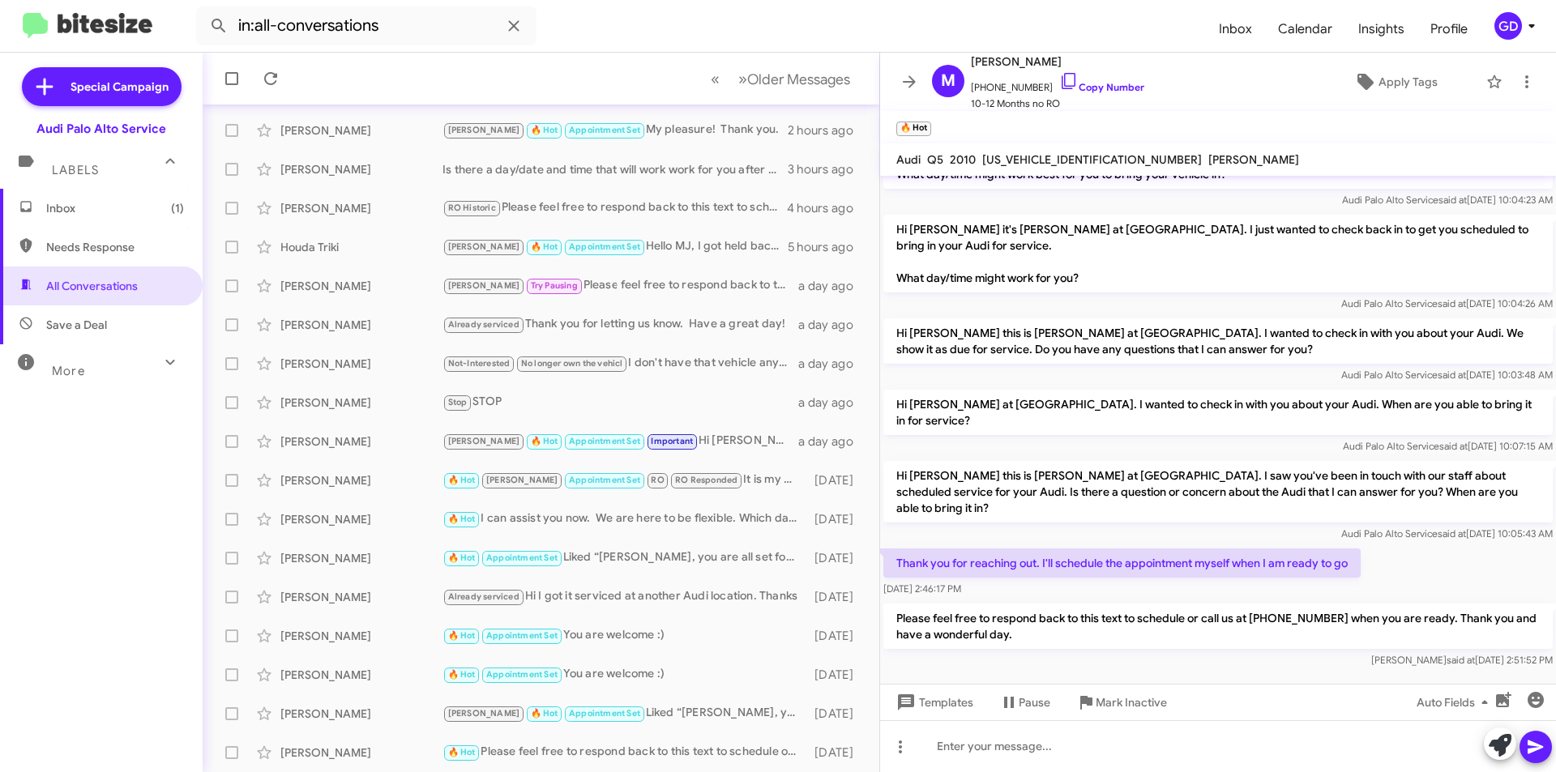
click at [77, 213] on span "Inbox (1)" at bounding box center [115, 208] width 138 height 16
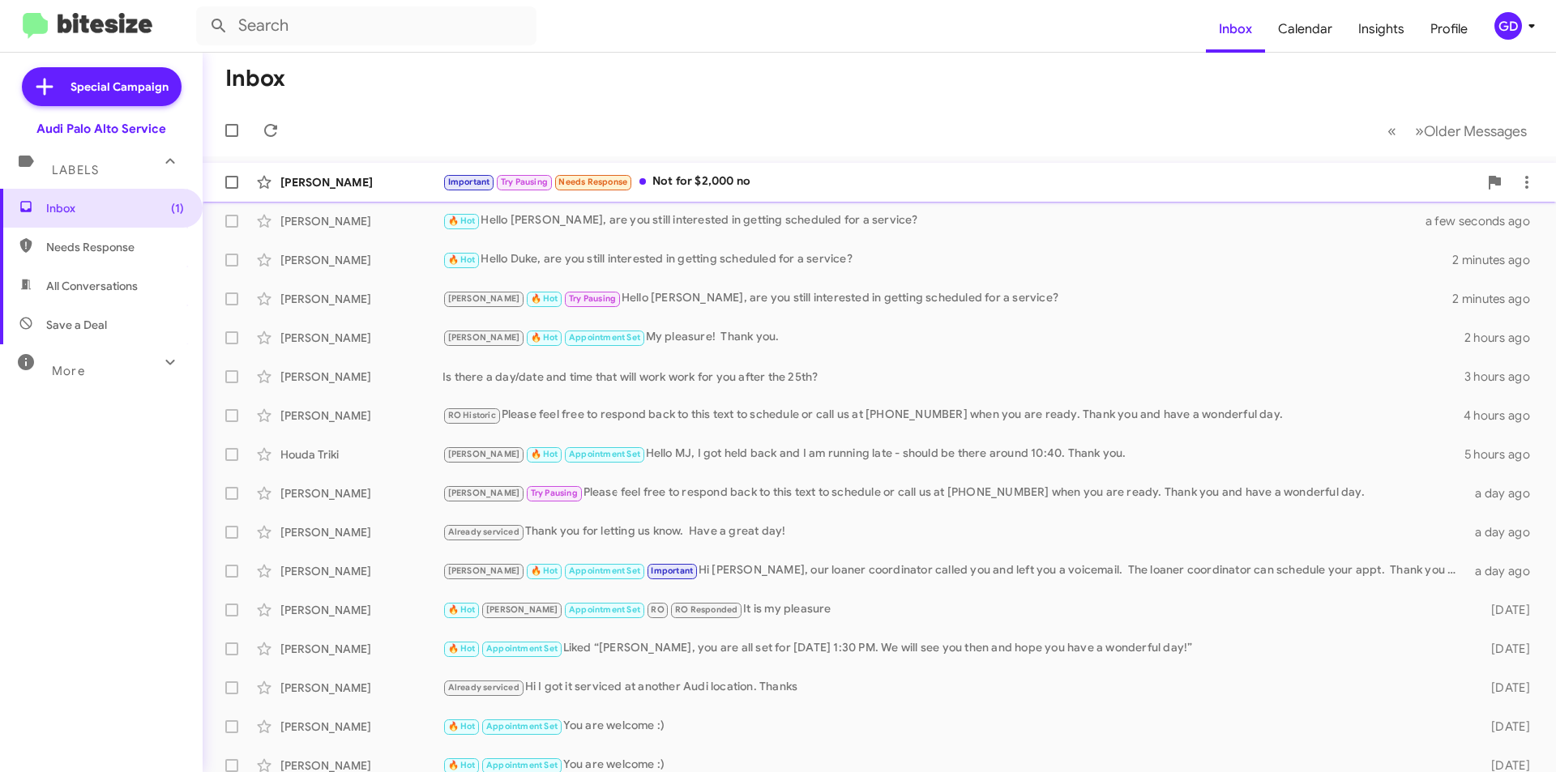
click at [306, 179] on div "[PERSON_NAME]" at bounding box center [361, 182] width 162 height 16
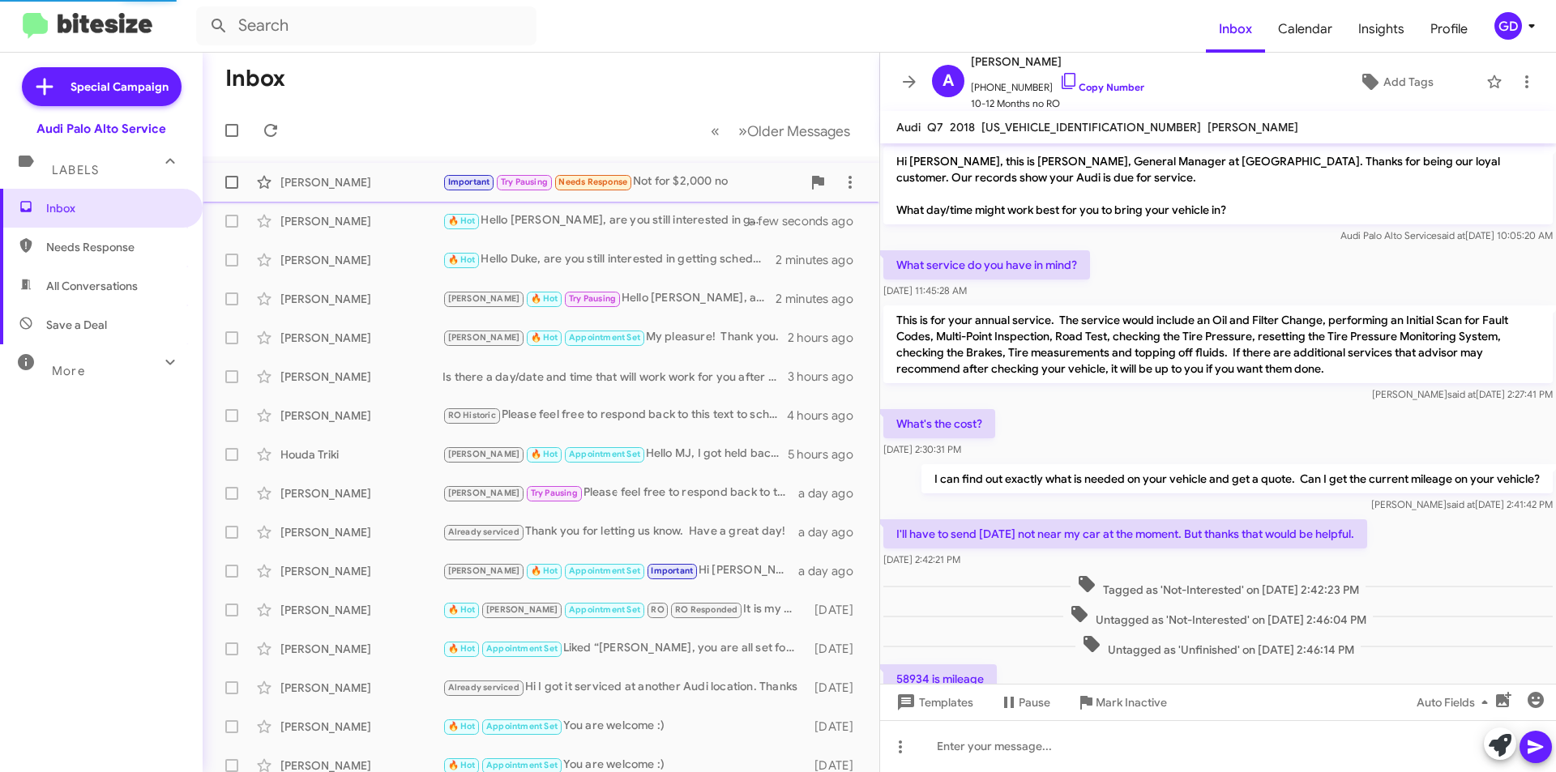
scroll to position [460, 0]
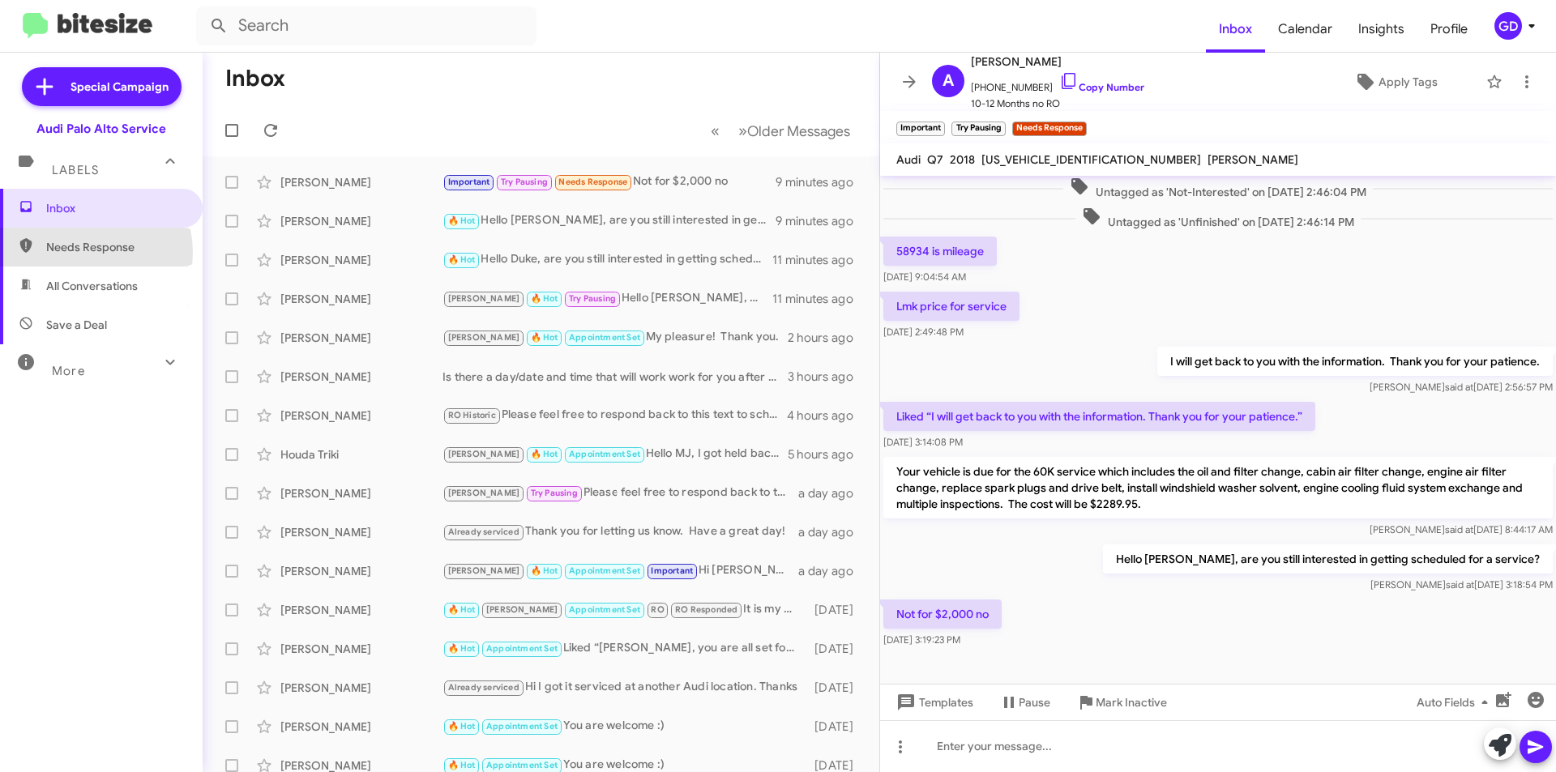
click at [79, 253] on span "Needs Response" at bounding box center [115, 247] width 138 height 16
type input "in:needs-response"
